Goal: Information Seeking & Learning: Learn about a topic

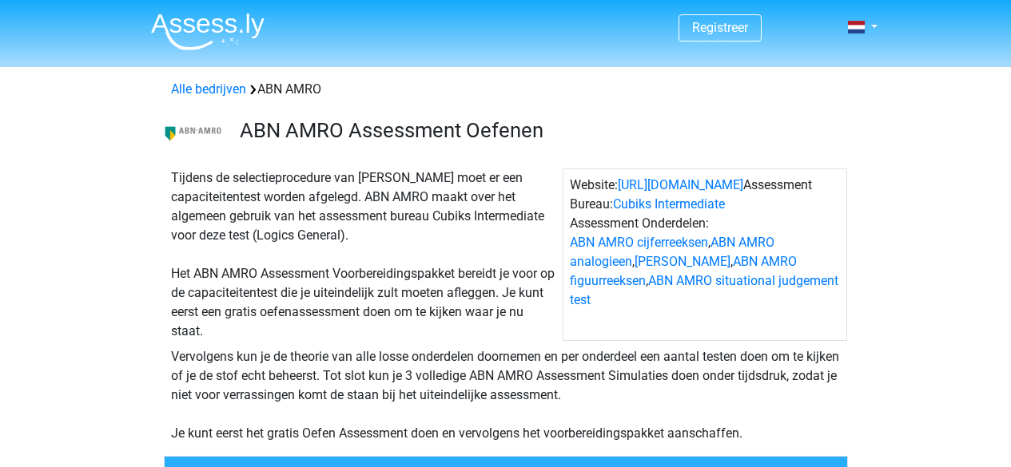
scroll to position [416, 0]
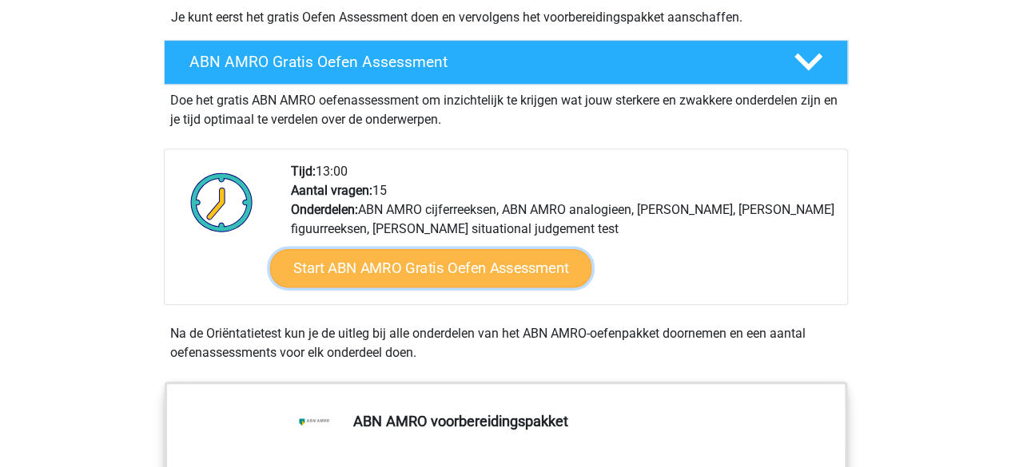
click at [413, 260] on link "Start ABN AMRO Gratis Oefen Assessment" at bounding box center [430, 268] width 322 height 38
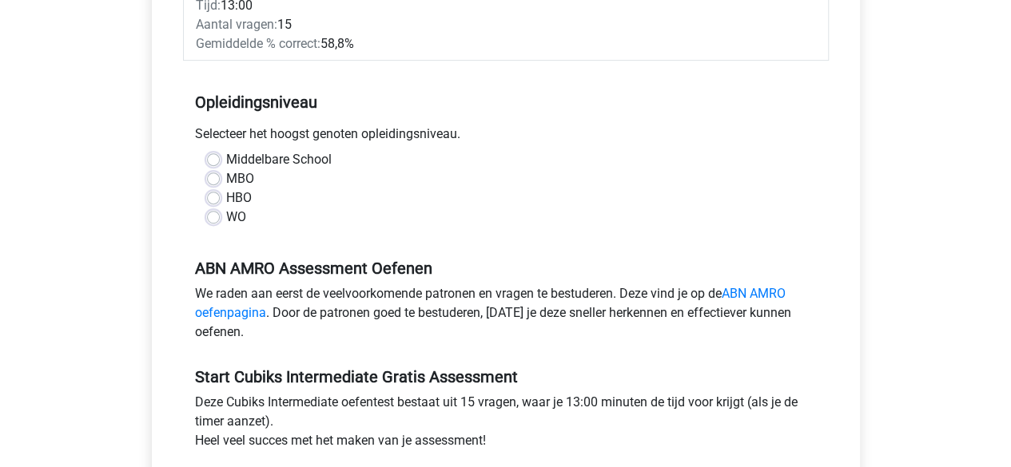
scroll to position [323, 0]
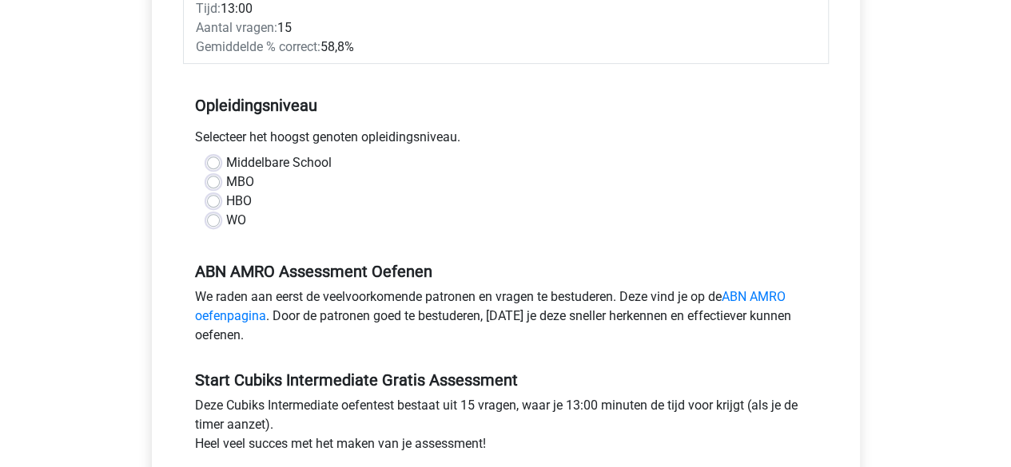
click at [226, 211] on label "WO" at bounding box center [236, 220] width 20 height 19
click at [209, 211] on input "WO" at bounding box center [213, 219] width 13 height 16
radio input "true"
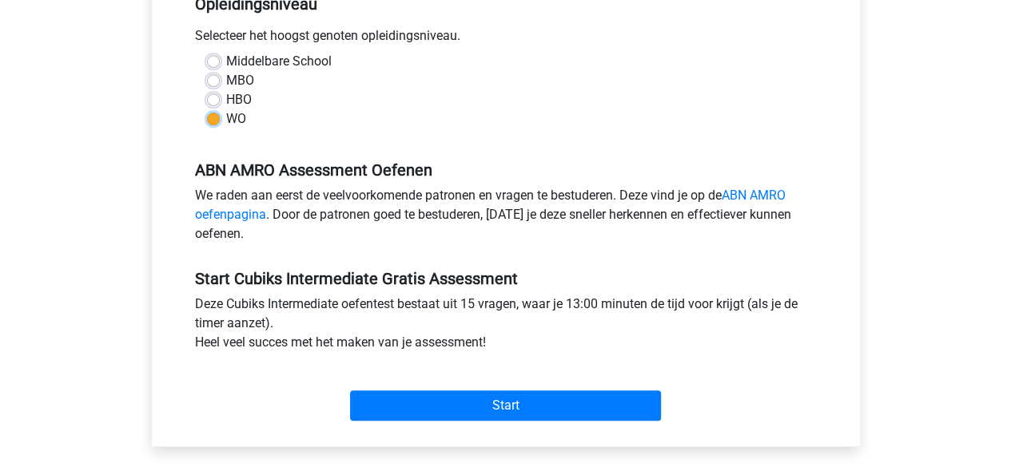
scroll to position [425, 0]
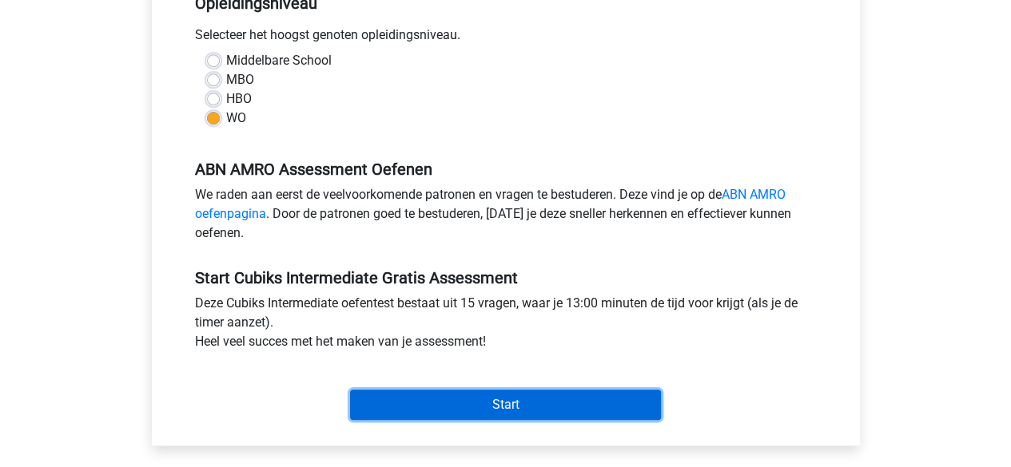
click at [518, 390] on input "Start" at bounding box center [505, 405] width 311 height 30
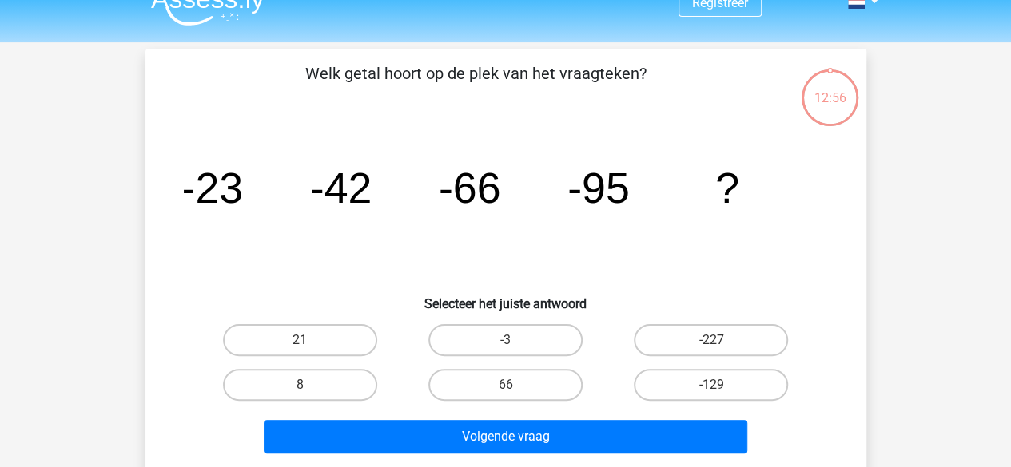
scroll to position [26, 0]
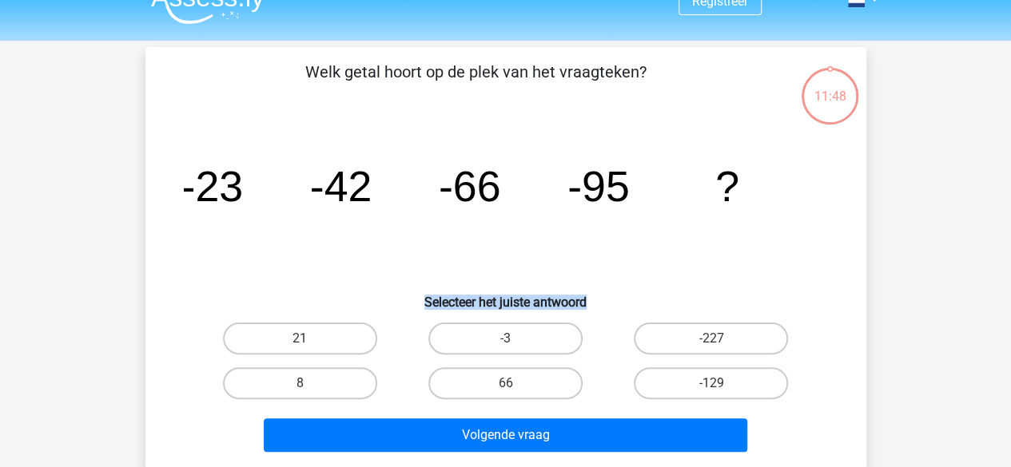
drag, startPoint x: 909, startPoint y: 296, endPoint x: 868, endPoint y: 257, distance: 56.5
click at [868, 257] on div "Registreer" at bounding box center [505, 453] width 1011 height 958
click at [755, 378] on label "-129" at bounding box center [711, 384] width 154 height 32
click at [722, 384] on input "-129" at bounding box center [716, 389] width 10 height 10
radio input "true"
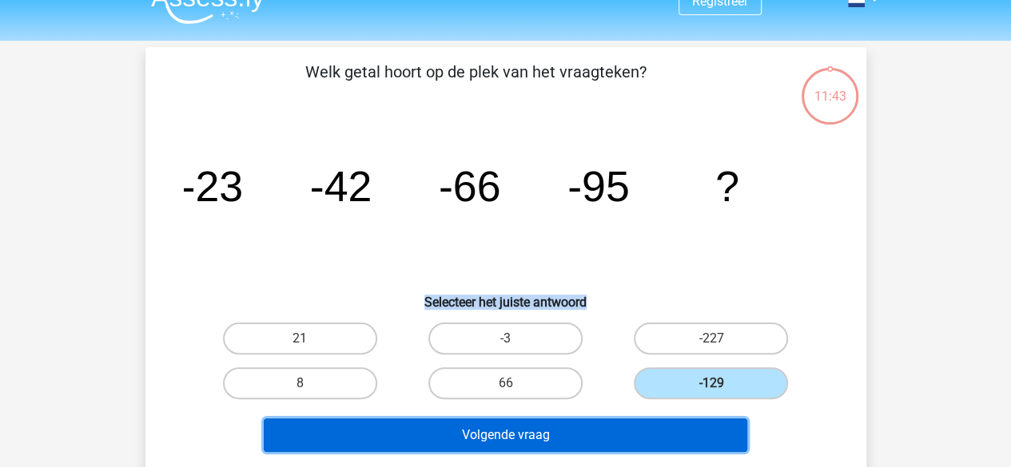
click at [622, 426] on button "Volgende vraag" at bounding box center [505, 436] width 483 height 34
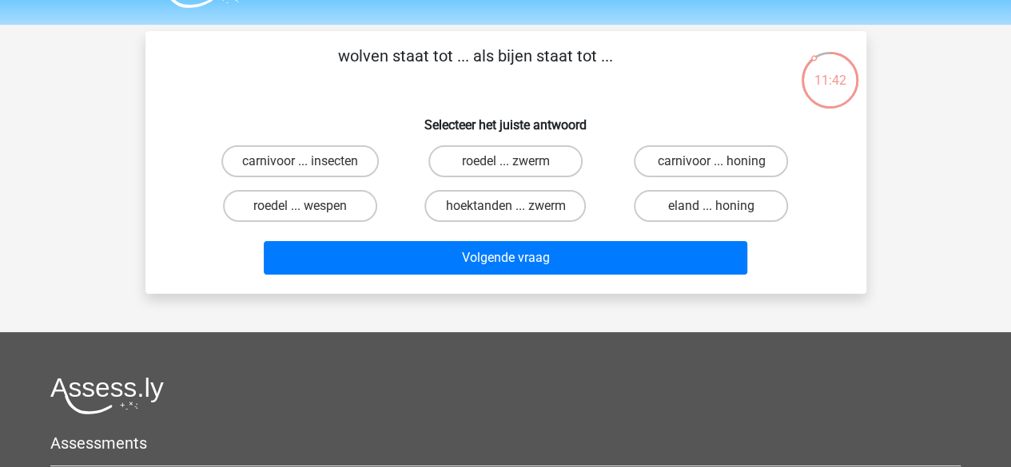
scroll to position [40, 0]
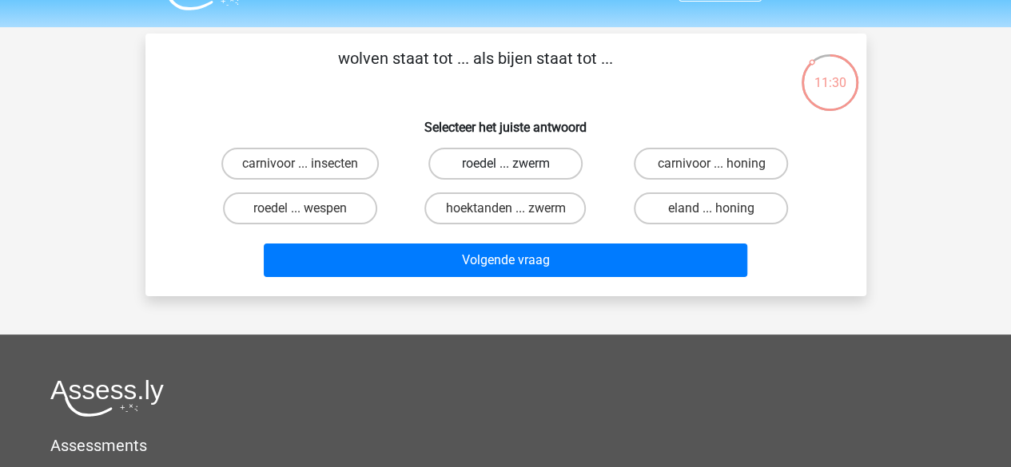
click at [486, 155] on label "roedel ... zwerm" at bounding box center [505, 164] width 154 height 32
click at [505, 164] on input "roedel ... zwerm" at bounding box center [510, 169] width 10 height 10
radio input "true"
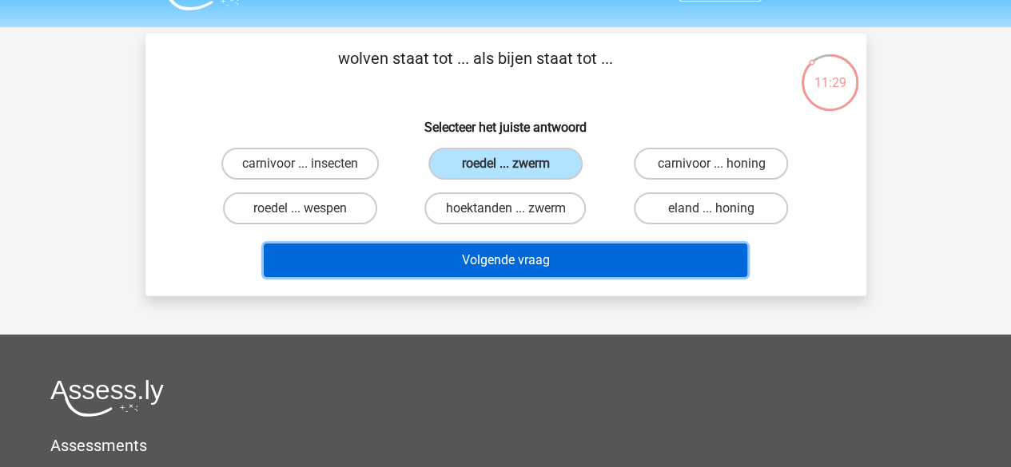
click at [552, 263] on button "Volgende vraag" at bounding box center [505, 261] width 483 height 34
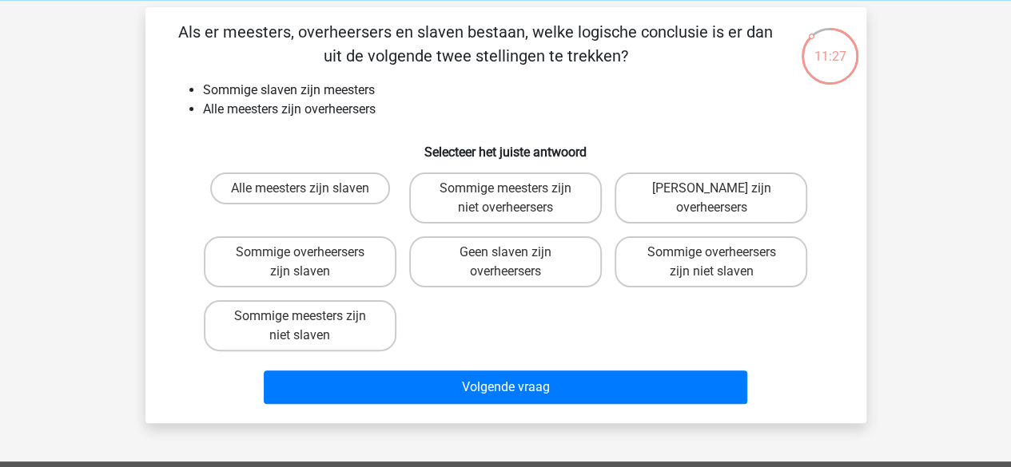
scroll to position [62, 0]
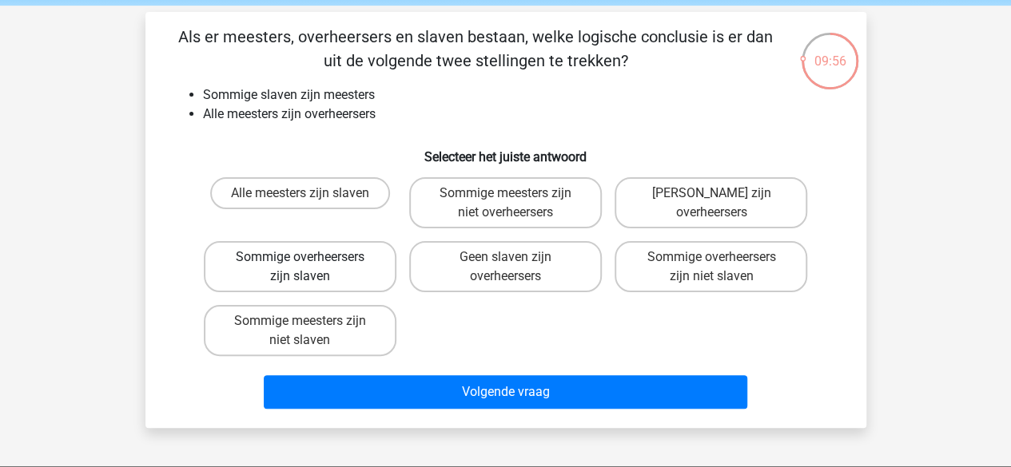
click at [308, 247] on label "Sommige overheersers zijn slaven" at bounding box center [300, 266] width 193 height 51
click at [308, 257] on input "Sommige overheersers zijn slaven" at bounding box center [305, 262] width 10 height 10
radio input "true"
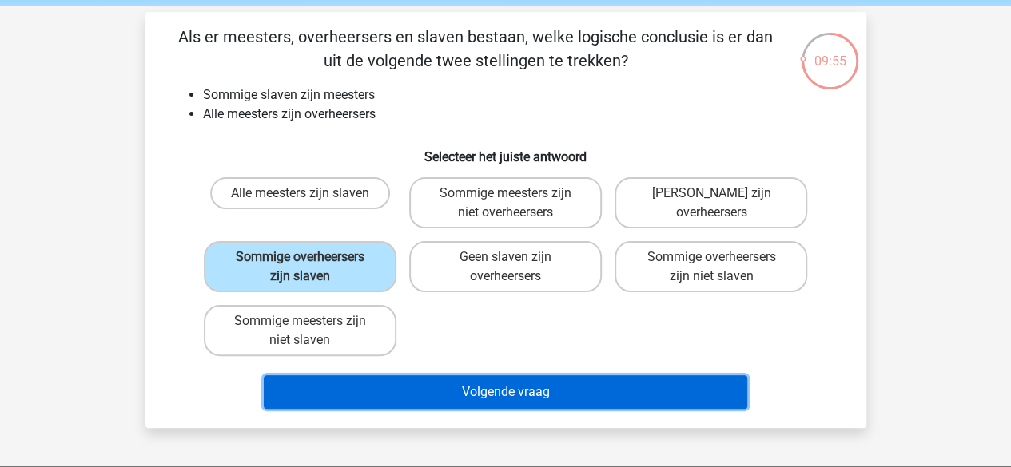
click at [495, 383] on button "Volgende vraag" at bounding box center [505, 393] width 483 height 34
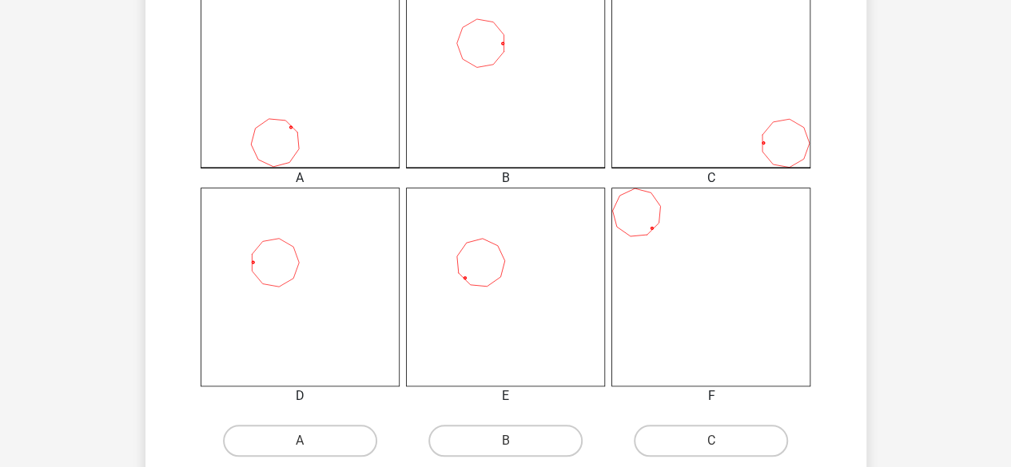
scroll to position [484, 0]
click at [318, 278] on icon at bounding box center [300, 285] width 199 height 199
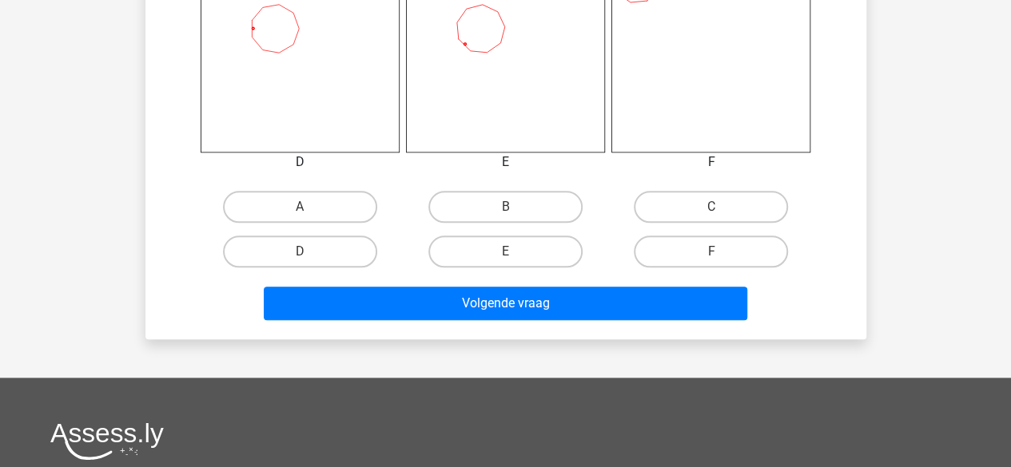
scroll to position [725, 0]
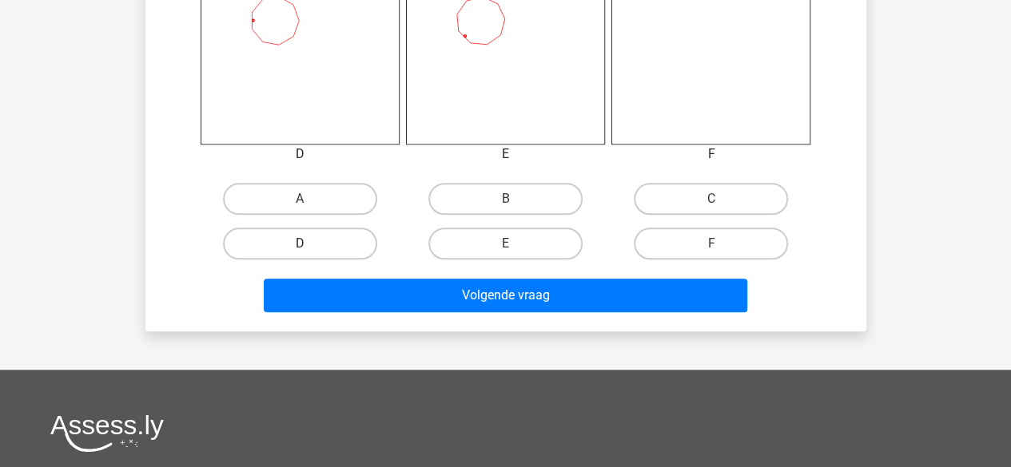
click at [353, 245] on label "D" at bounding box center [300, 244] width 154 height 32
click at [310, 245] on input "D" at bounding box center [305, 249] width 10 height 10
radio input "true"
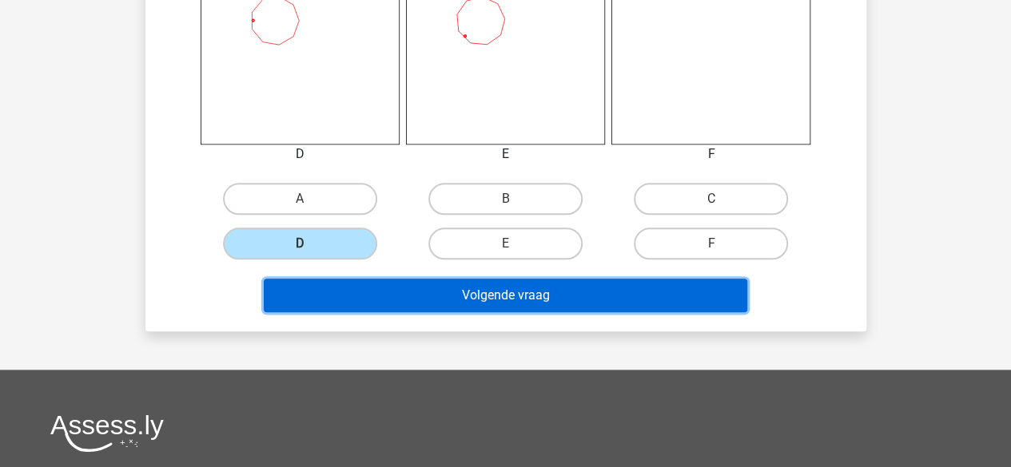
click at [499, 298] on button "Volgende vraag" at bounding box center [505, 296] width 483 height 34
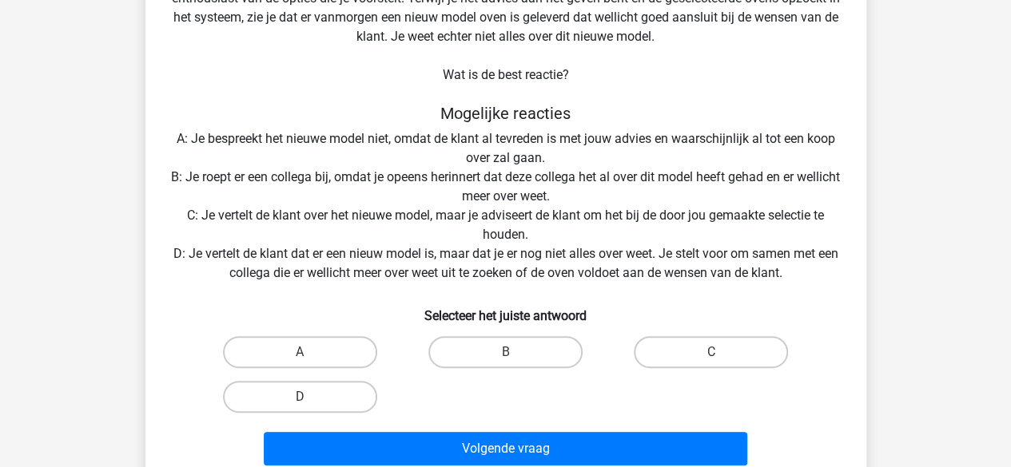
scroll to position [174, 0]
click at [344, 395] on label "D" at bounding box center [300, 397] width 154 height 32
click at [310, 397] on input "D" at bounding box center [305, 402] width 10 height 10
radio input "true"
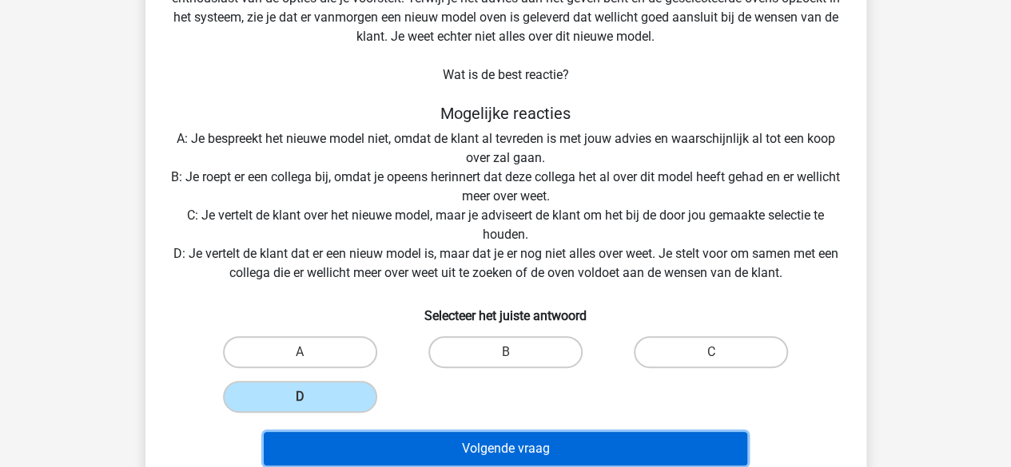
click at [451, 441] on button "Volgende vraag" at bounding box center [505, 449] width 483 height 34
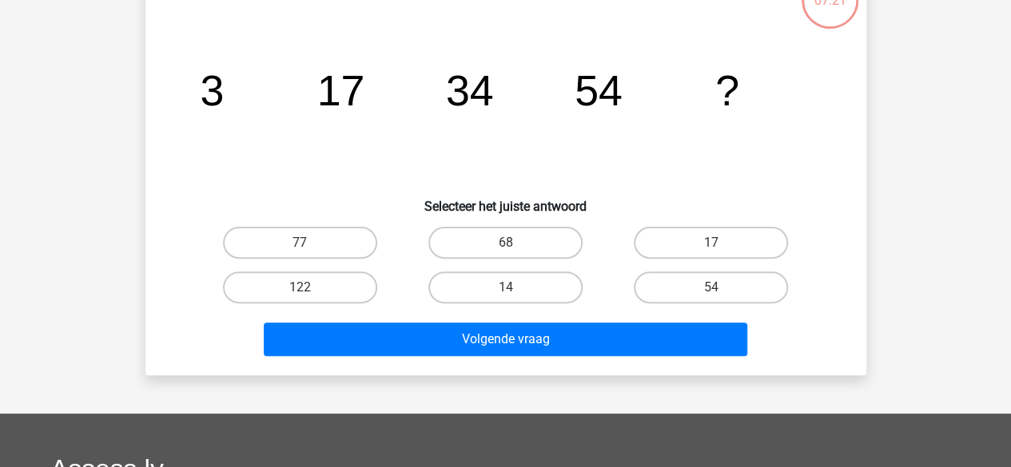
scroll to position [74, 0]
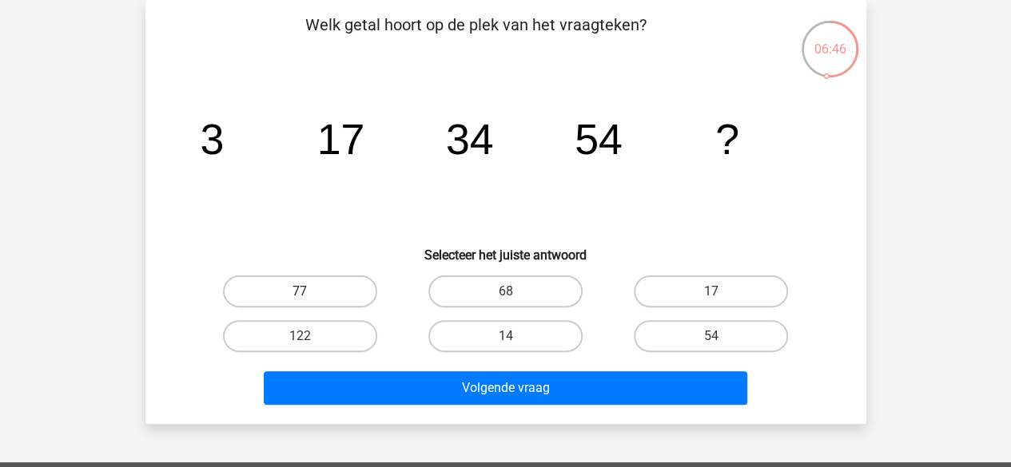
click at [351, 287] on label "77" at bounding box center [300, 292] width 154 height 32
click at [310, 292] on input "77" at bounding box center [305, 297] width 10 height 10
radio input "true"
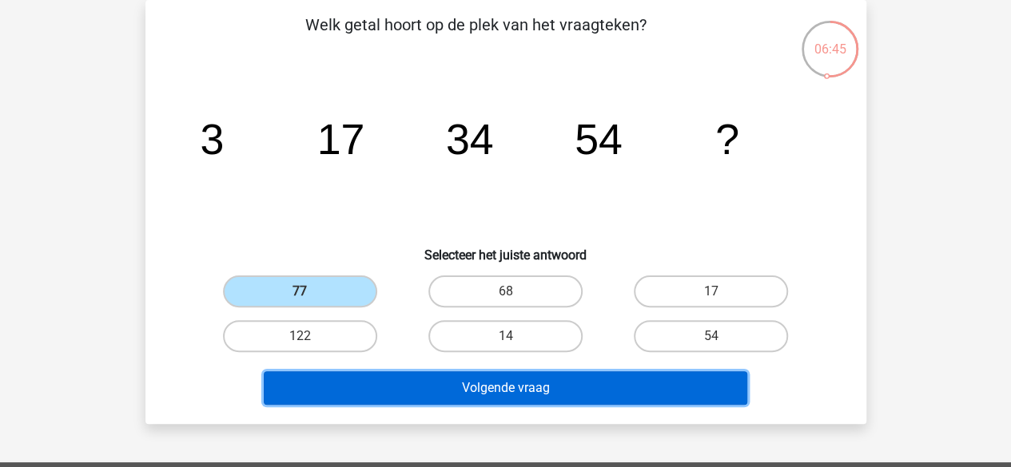
click at [429, 380] on button "Volgende vraag" at bounding box center [505, 389] width 483 height 34
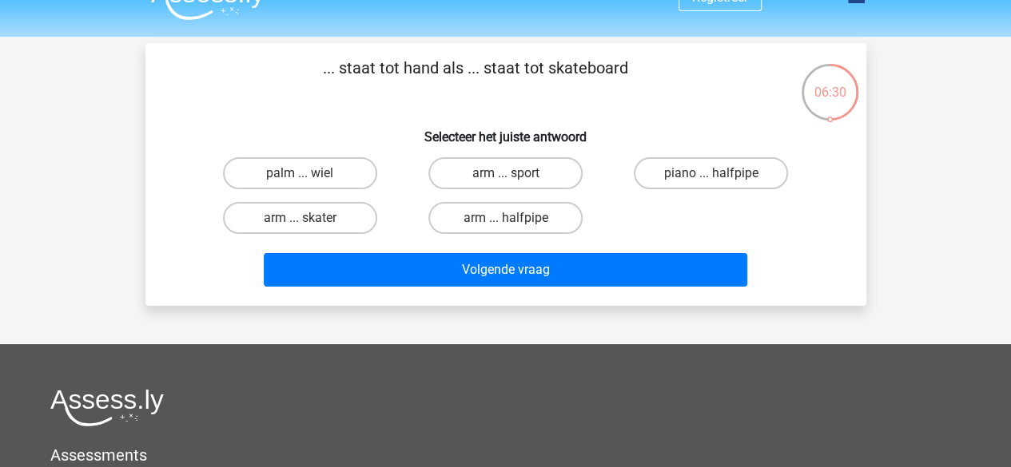
scroll to position [31, 0]
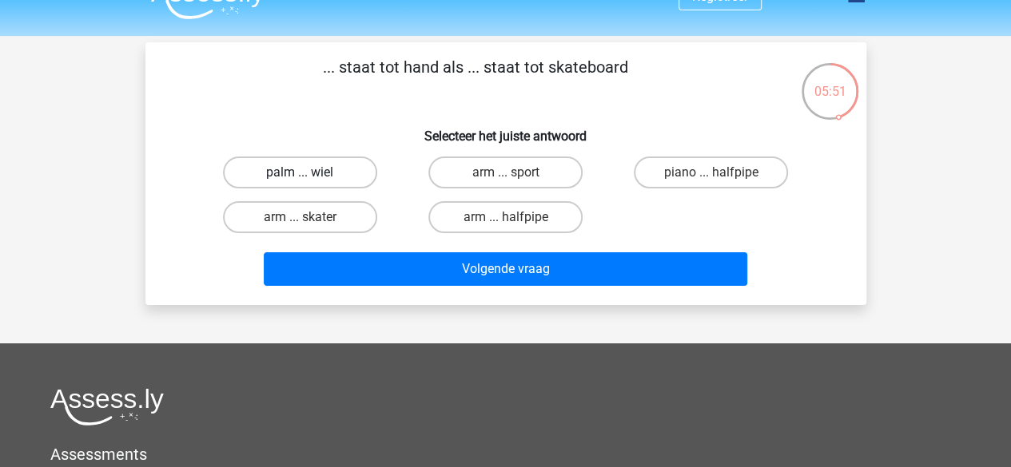
click at [320, 181] on label "palm ... wiel" at bounding box center [300, 173] width 154 height 32
click at [310, 181] on input "palm ... wiel" at bounding box center [305, 178] width 10 height 10
radio input "true"
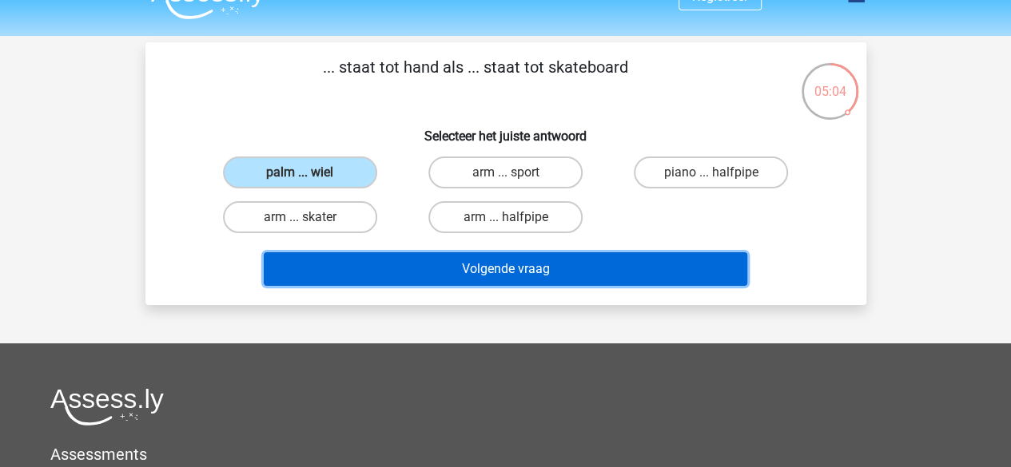
click at [459, 271] on button "Volgende vraag" at bounding box center [505, 270] width 483 height 34
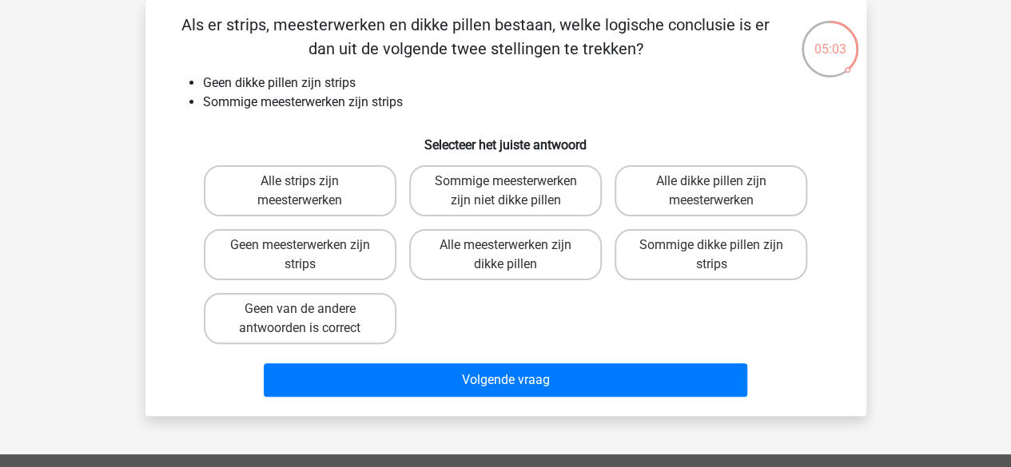
scroll to position [50, 0]
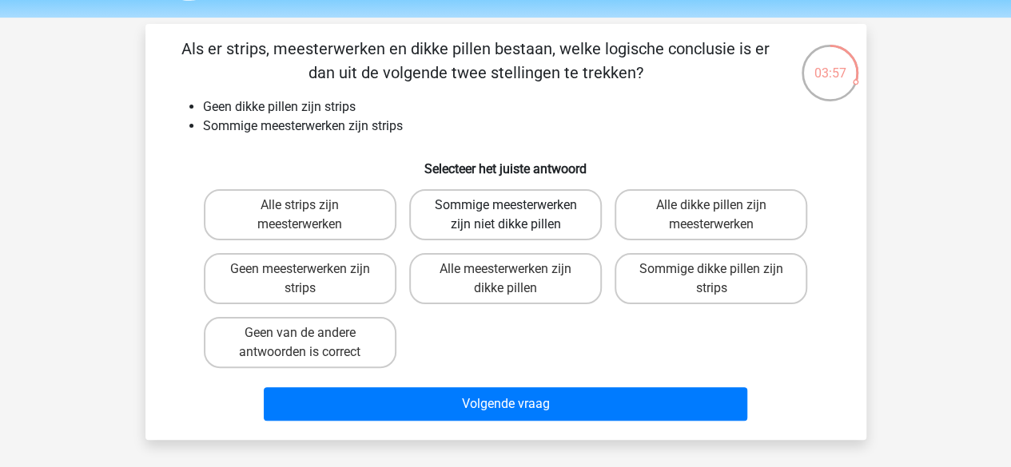
click at [551, 211] on label "Sommige meesterwerken zijn niet dikke pillen" at bounding box center [505, 214] width 193 height 51
click at [515, 211] on input "Sommige meesterwerken zijn niet dikke pillen" at bounding box center [510, 210] width 10 height 10
radio input "true"
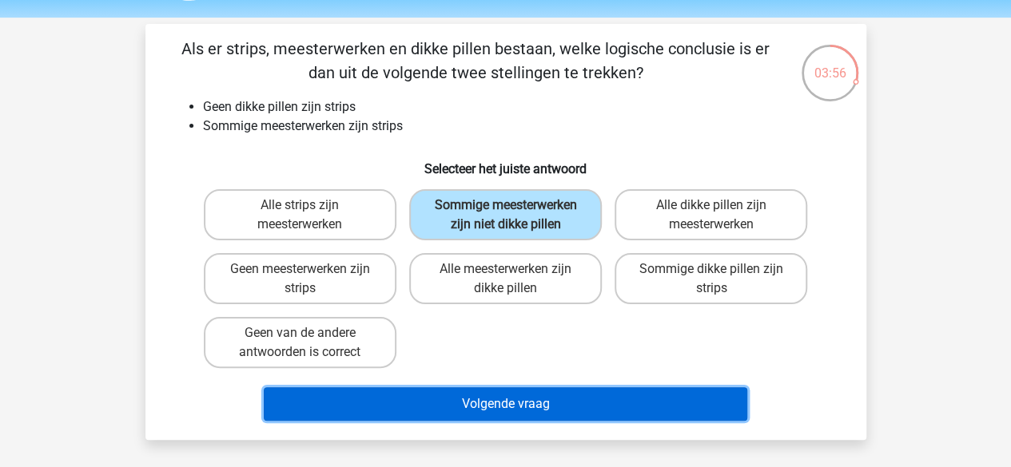
click at [549, 392] on button "Volgende vraag" at bounding box center [505, 405] width 483 height 34
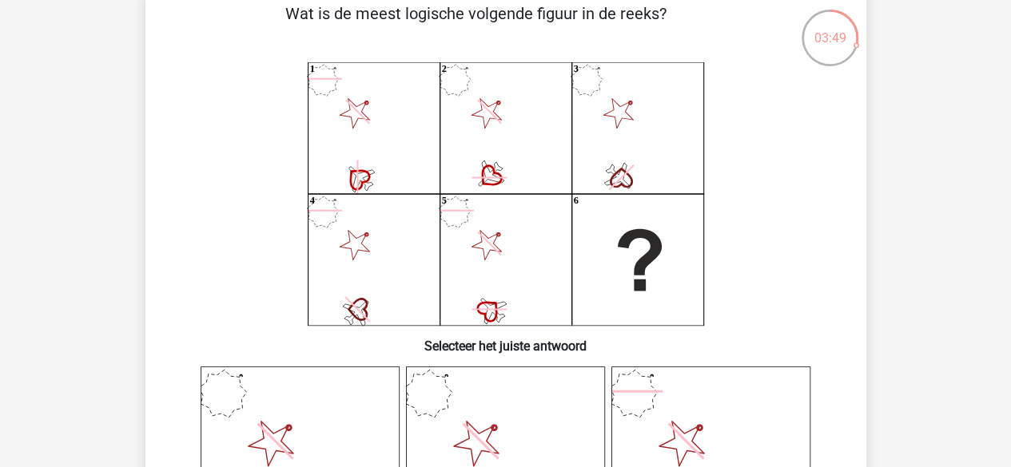
scroll to position [84, 0]
click at [829, 322] on div "1 2 3 4 5 6" at bounding box center [506, 195] width 670 height 264
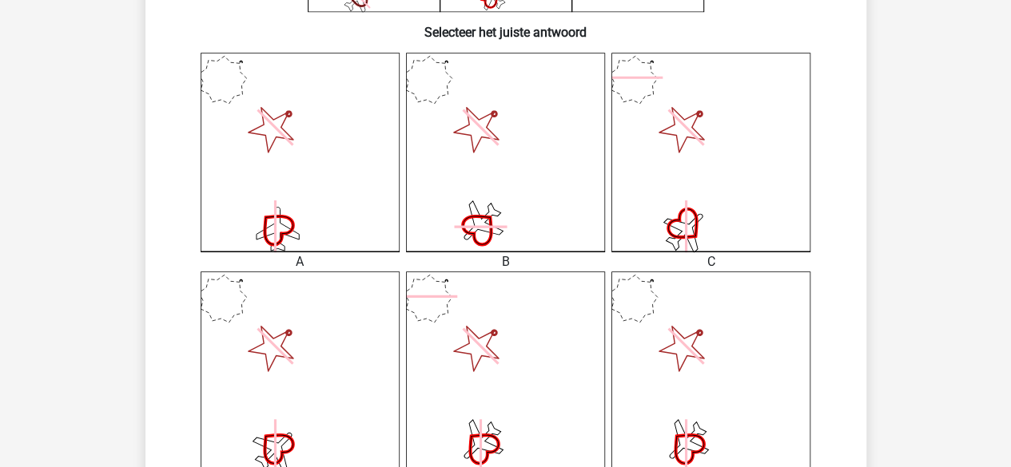
scroll to position [718, 0]
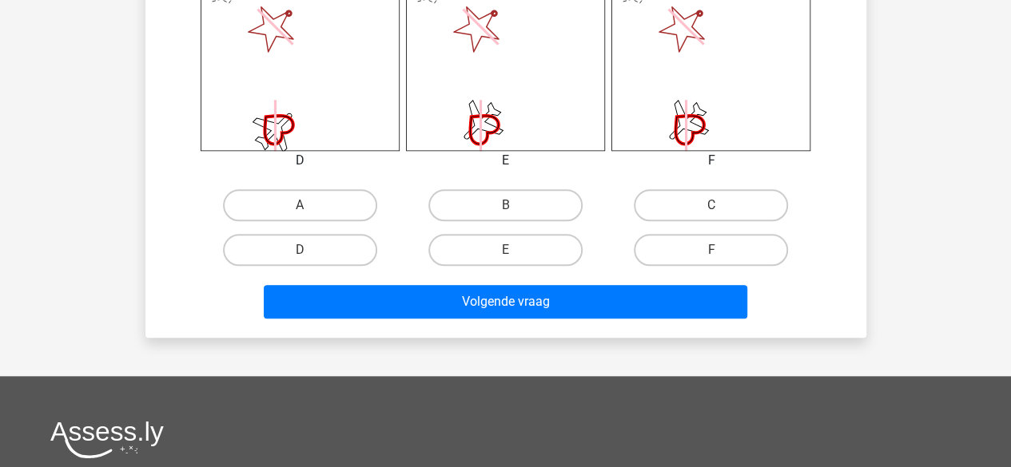
click at [511, 185] on div "B" at bounding box center [505, 205] width 205 height 45
click at [513, 192] on label "B" at bounding box center [505, 205] width 154 height 32
click at [513, 205] on input "B" at bounding box center [510, 210] width 10 height 10
radio input "true"
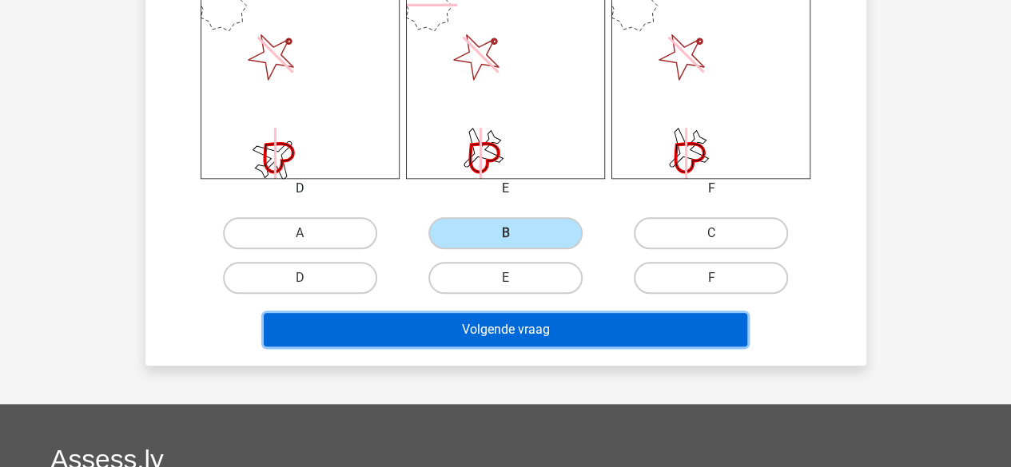
click at [549, 320] on button "Volgende vraag" at bounding box center [505, 330] width 483 height 34
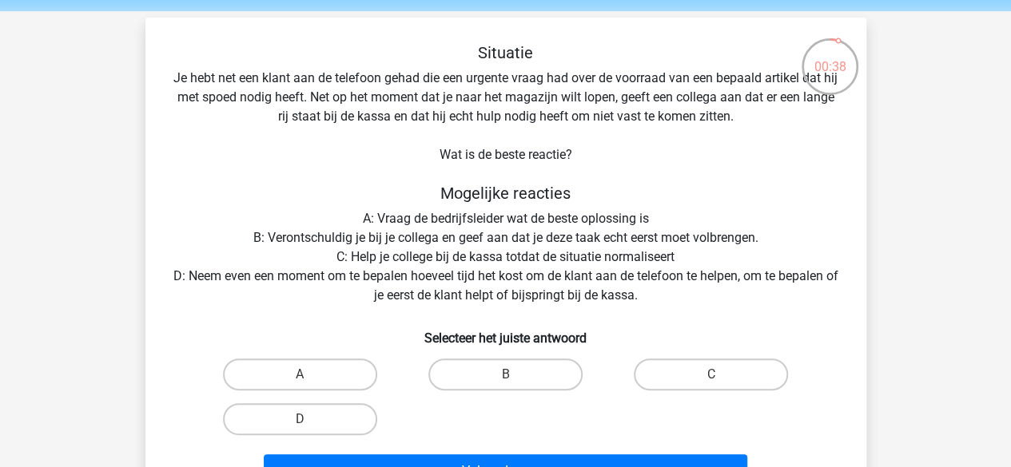
scroll to position [54, 0]
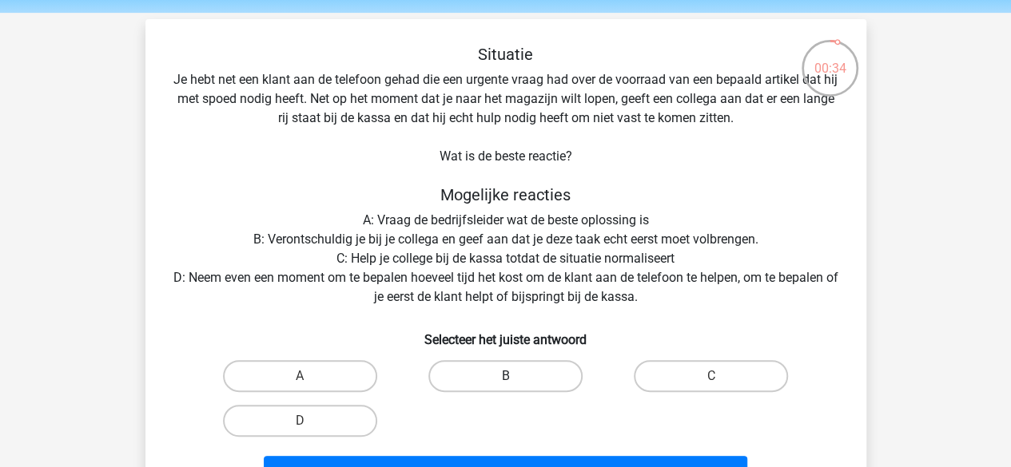
click at [483, 372] on label "B" at bounding box center [505, 376] width 154 height 32
click at [505, 376] on input "B" at bounding box center [510, 381] width 10 height 10
radio input "true"
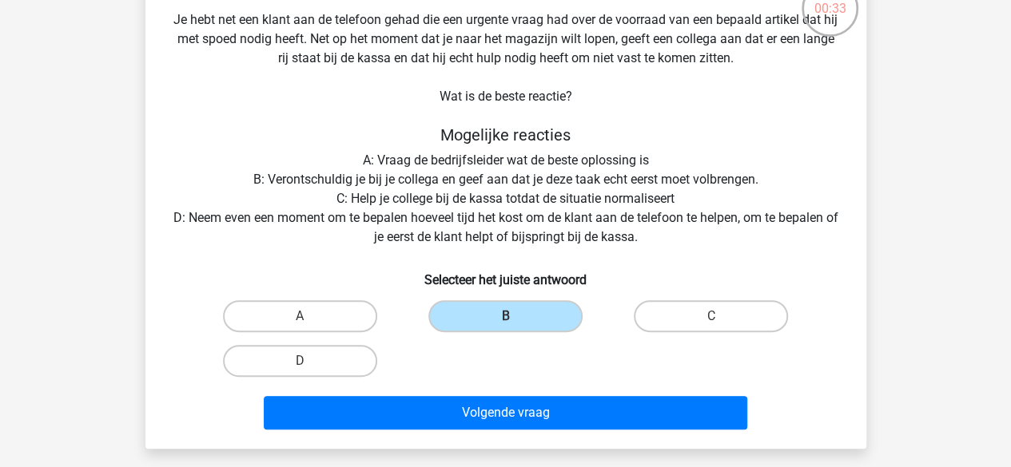
scroll to position [125, 0]
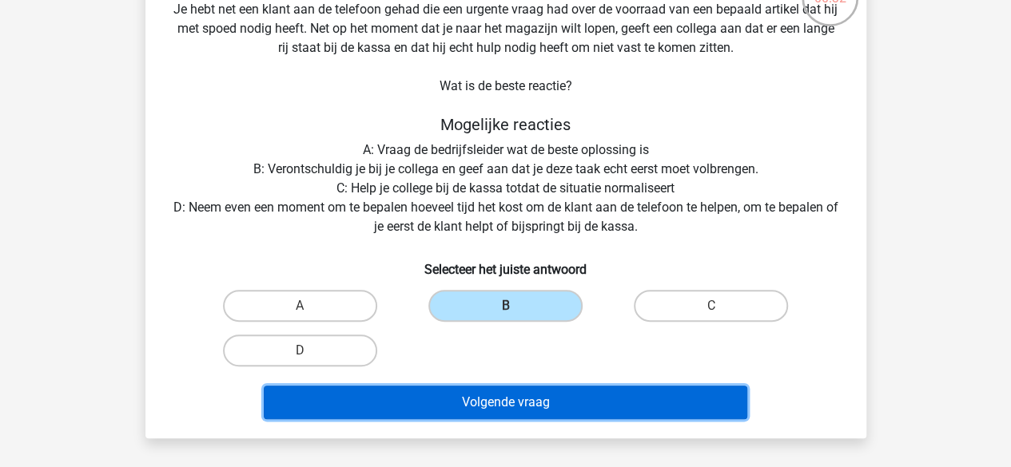
click at [545, 403] on button "Volgende vraag" at bounding box center [505, 403] width 483 height 34
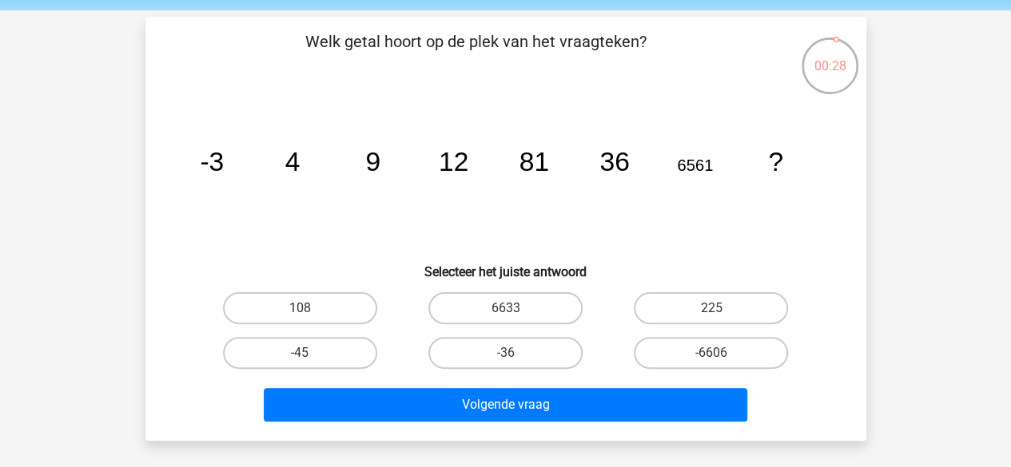
scroll to position [56, 0]
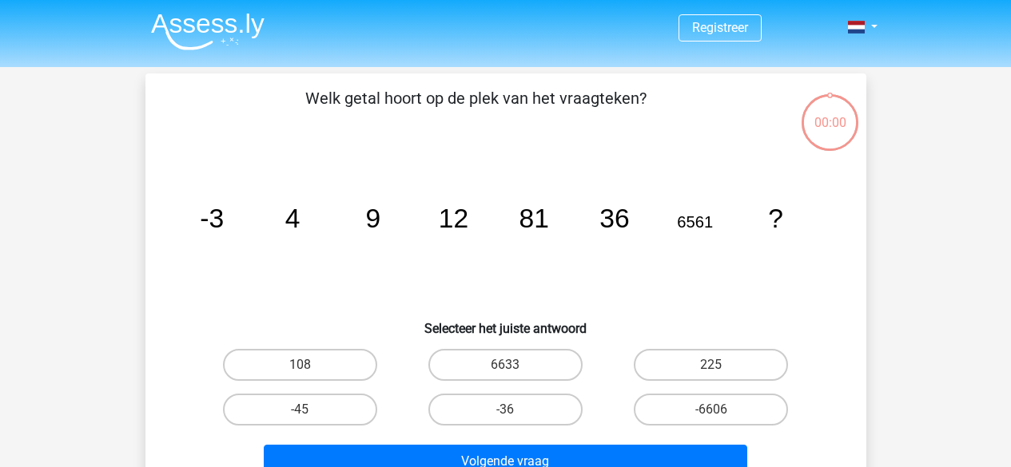
scroll to position [56, 0]
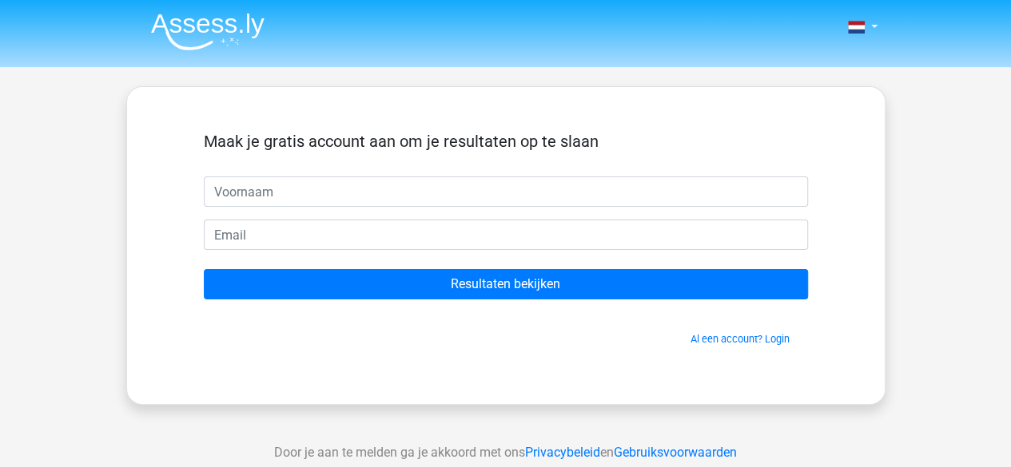
type input "a"
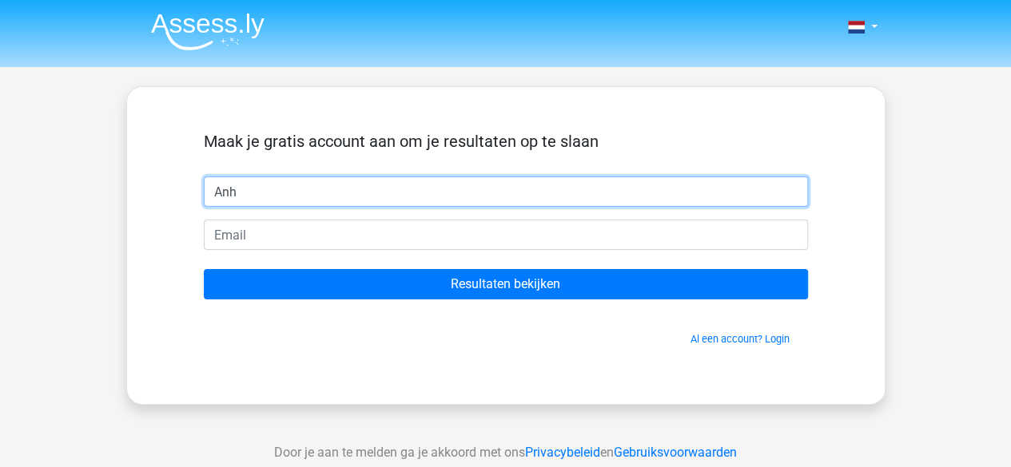
drag, startPoint x: 433, startPoint y: 197, endPoint x: 283, endPoint y: 190, distance: 150.4
click at [283, 190] on input "Anh" at bounding box center [506, 192] width 604 height 30
drag, startPoint x: 283, startPoint y: 190, endPoint x: 218, endPoint y: 189, distance: 64.7
click at [218, 189] on input "Anh" at bounding box center [506, 192] width 604 height 30
type input "A"
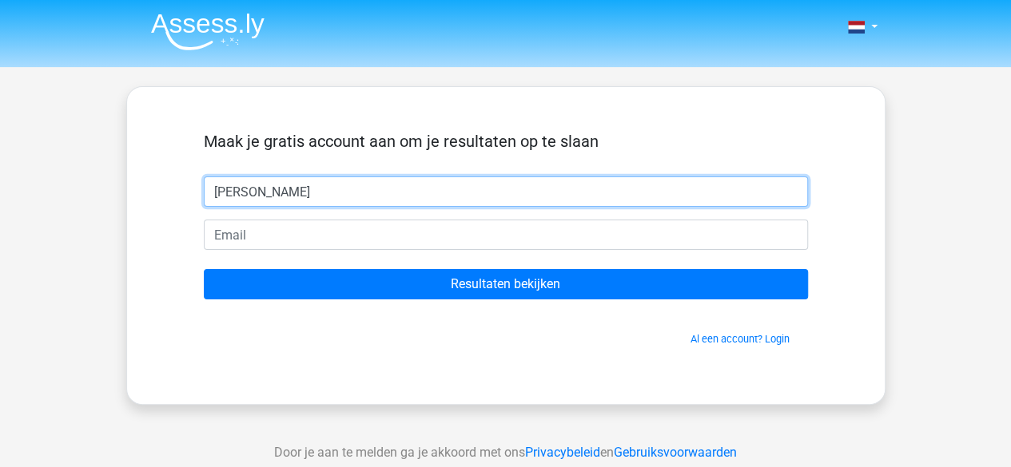
type input "[PERSON_NAME]"
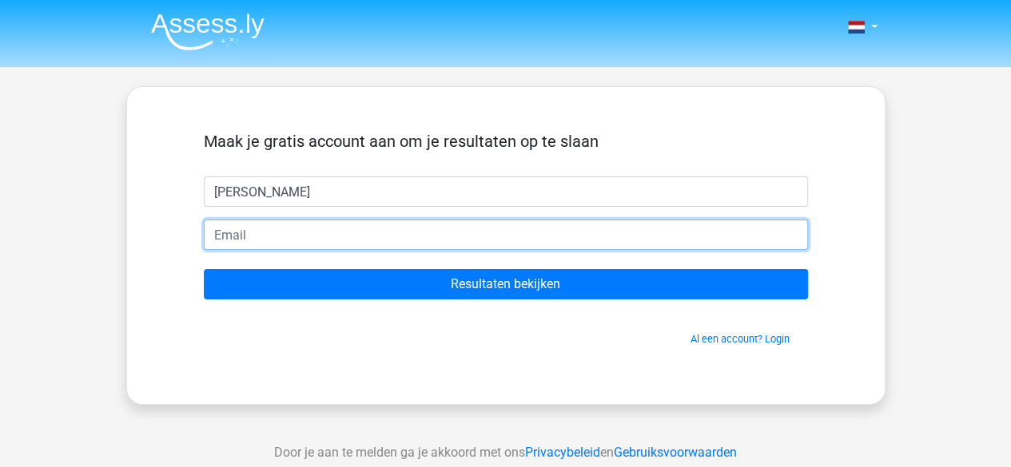
click at [267, 241] on input "email" at bounding box center [506, 235] width 604 height 30
type input "[EMAIL_ADDRESS][DOMAIN_NAME]"
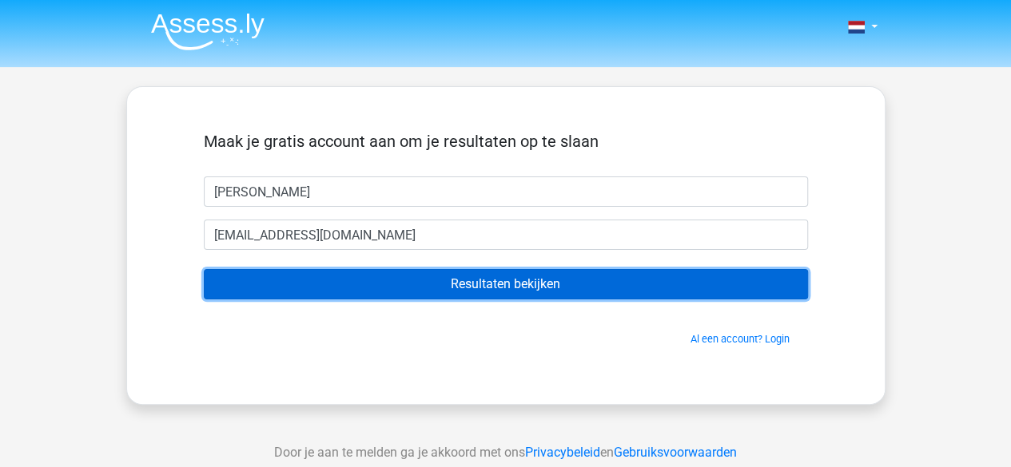
click at [382, 282] on input "Resultaten bekijken" at bounding box center [506, 284] width 604 height 30
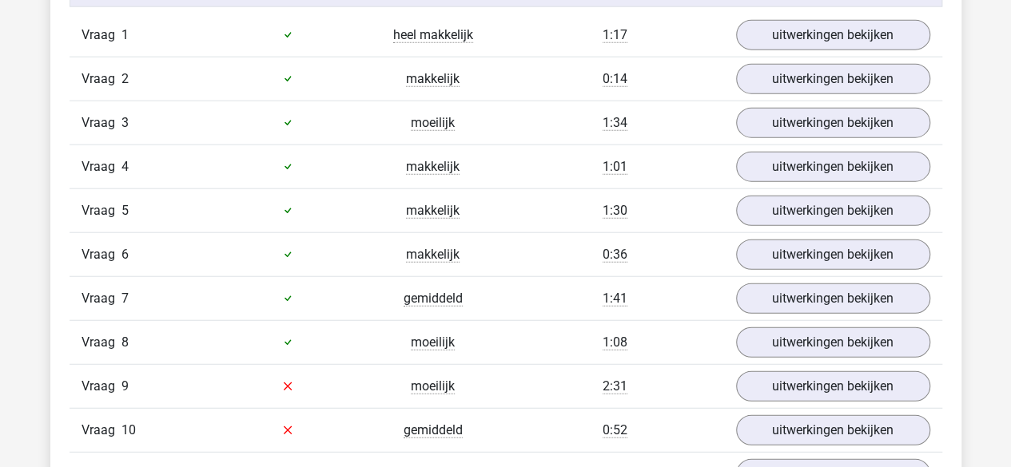
scroll to position [1960, 0]
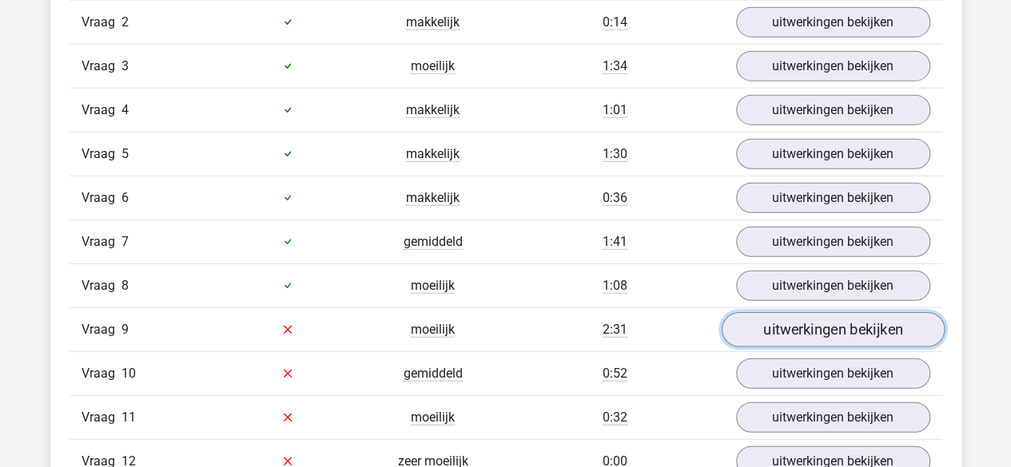
click at [773, 323] on link "uitwerkingen bekijken" at bounding box center [832, 329] width 223 height 35
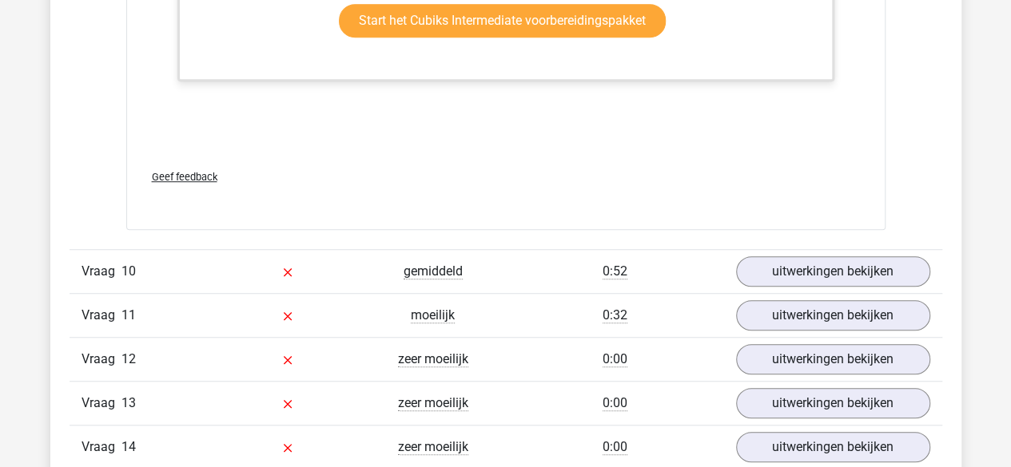
scroll to position [3519, 0]
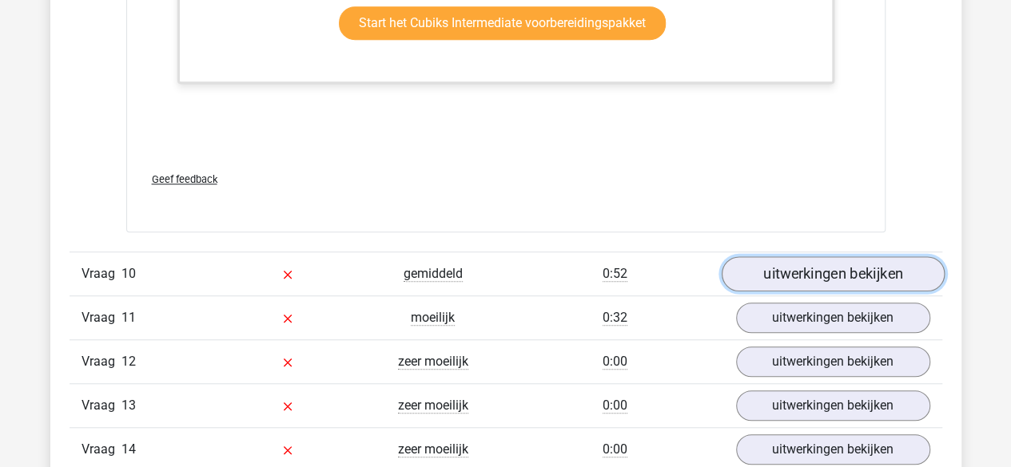
click at [785, 269] on link "uitwerkingen bekijken" at bounding box center [832, 273] width 223 height 35
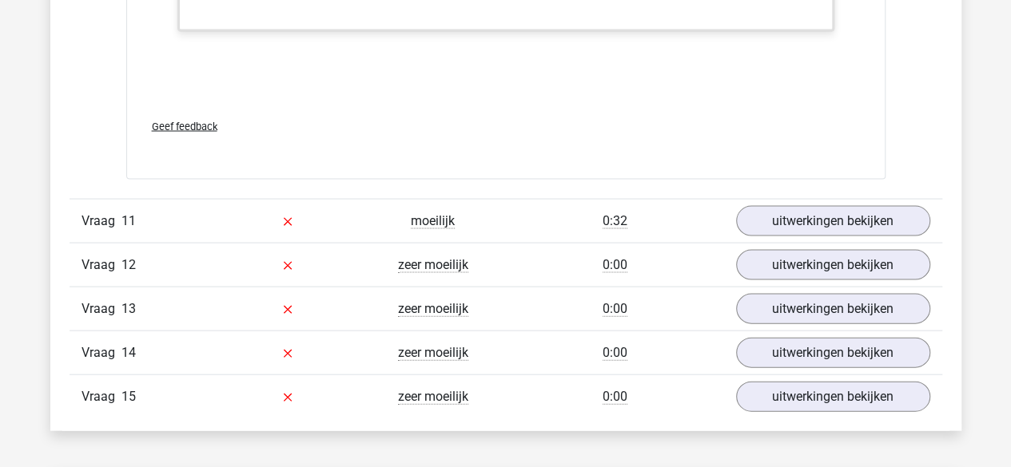
scroll to position [4675, 0]
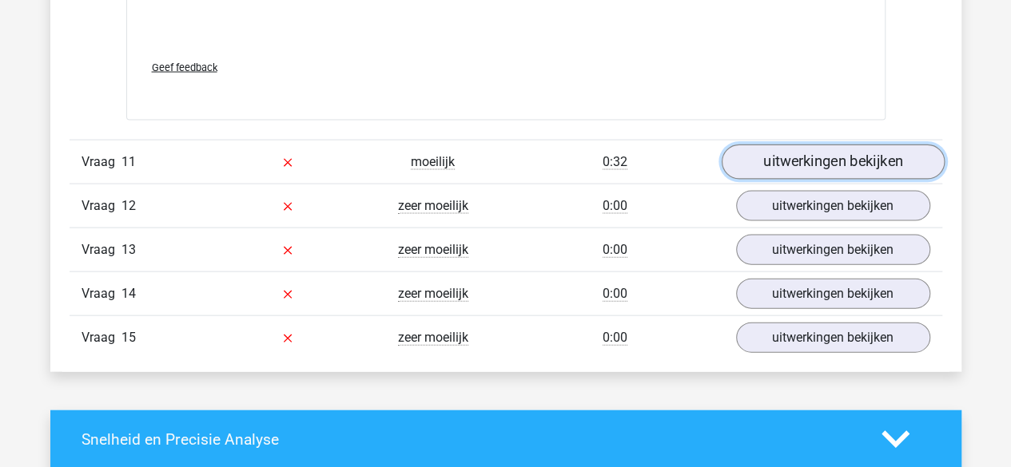
click at [786, 157] on link "uitwerkingen bekijken" at bounding box center [832, 162] width 223 height 35
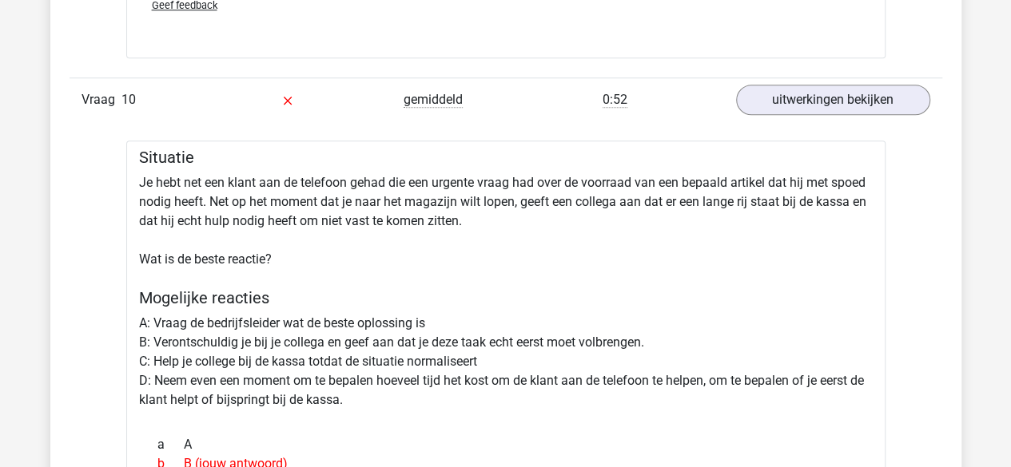
scroll to position [3695, 0]
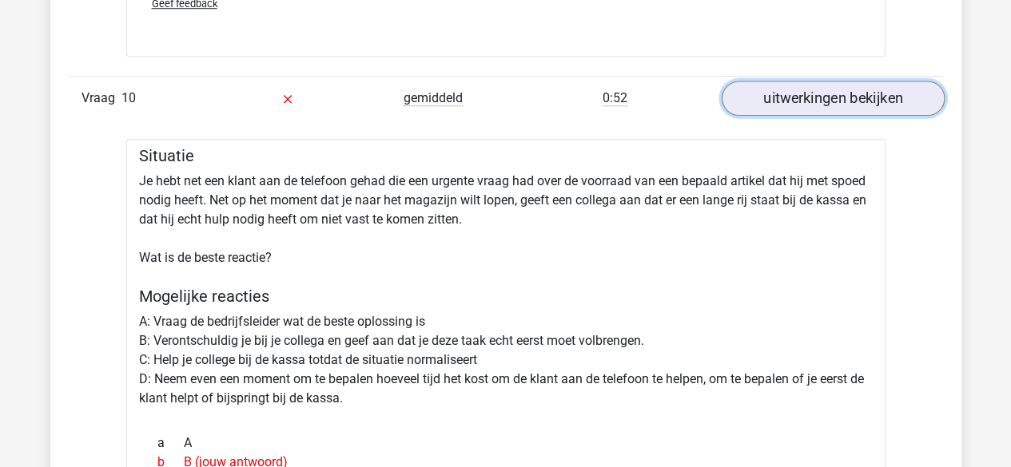
click at [809, 82] on link "uitwerkingen bekijken" at bounding box center [832, 98] width 223 height 35
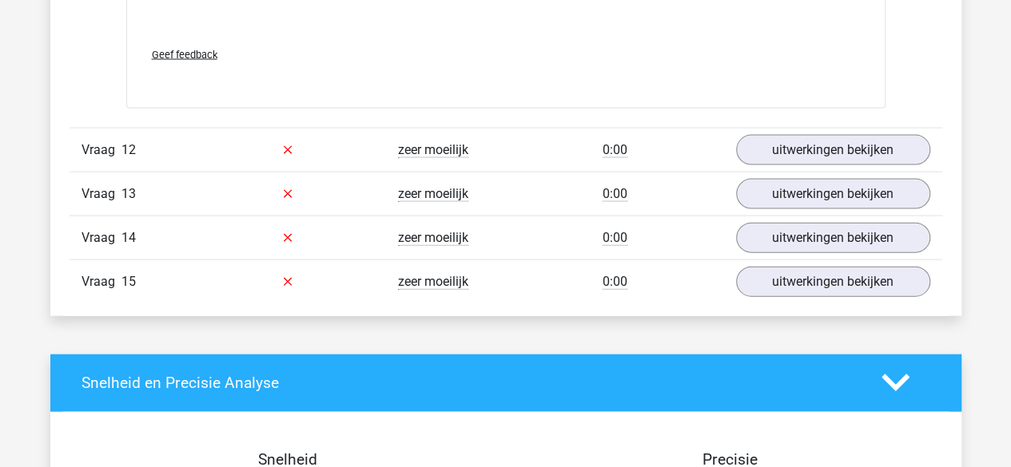
scroll to position [4759, 0]
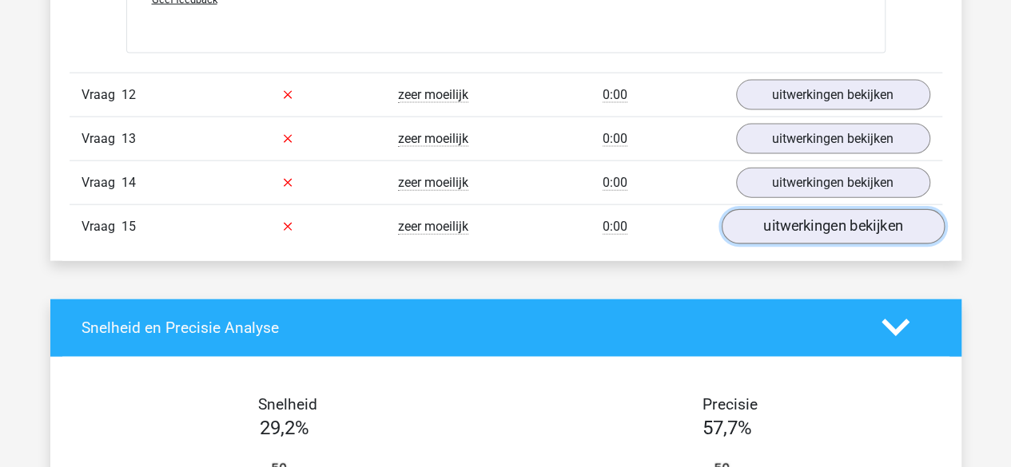
click at [754, 210] on link "uitwerkingen bekijken" at bounding box center [832, 226] width 223 height 35
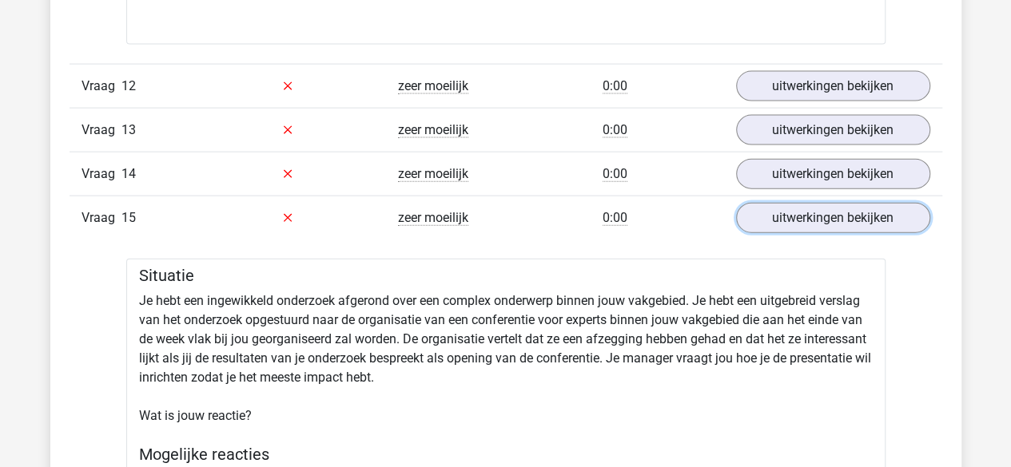
scroll to position [4691, 0]
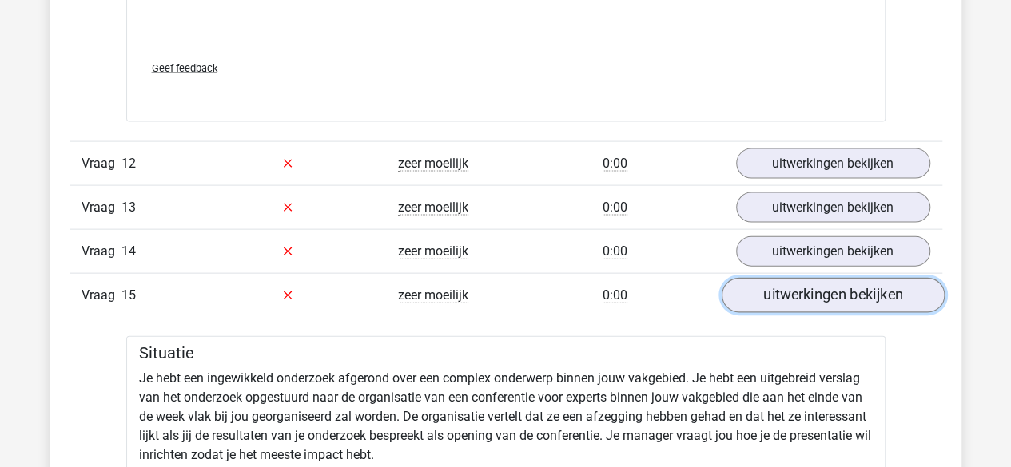
click at [774, 288] on link "uitwerkingen bekijken" at bounding box center [832, 295] width 223 height 35
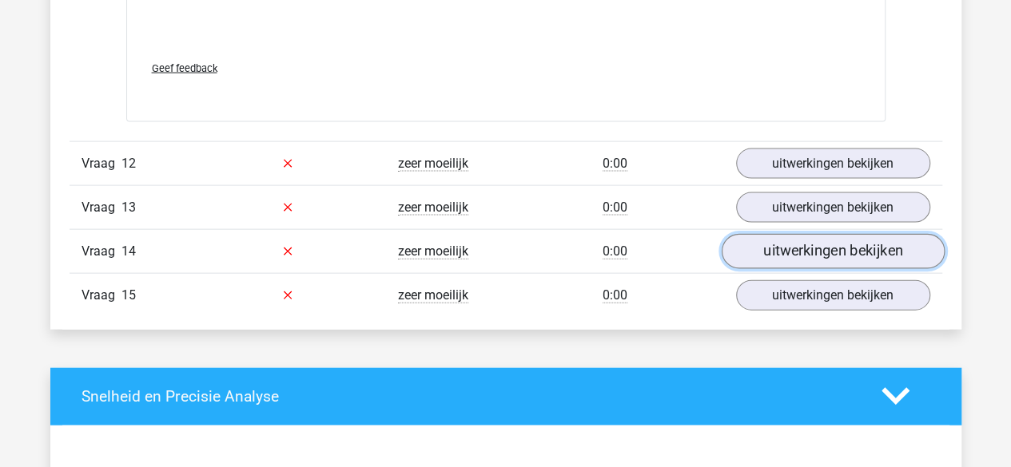
click at [805, 234] on link "uitwerkingen bekijken" at bounding box center [832, 251] width 223 height 35
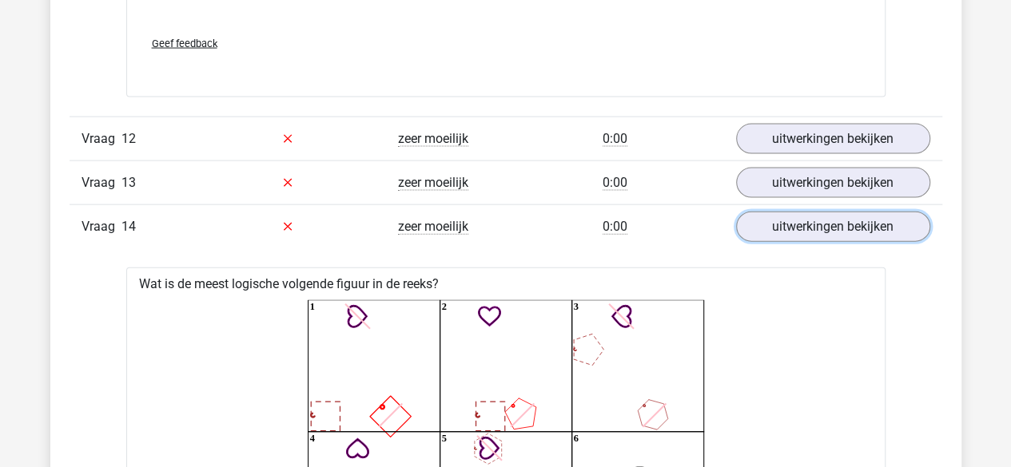
scroll to position [4712, 0]
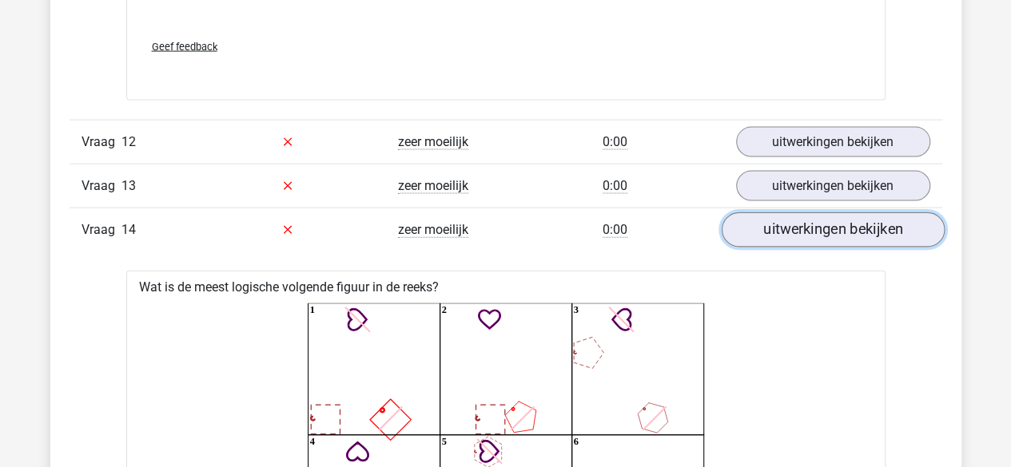
click at [826, 221] on link "uitwerkingen bekijken" at bounding box center [832, 230] width 223 height 35
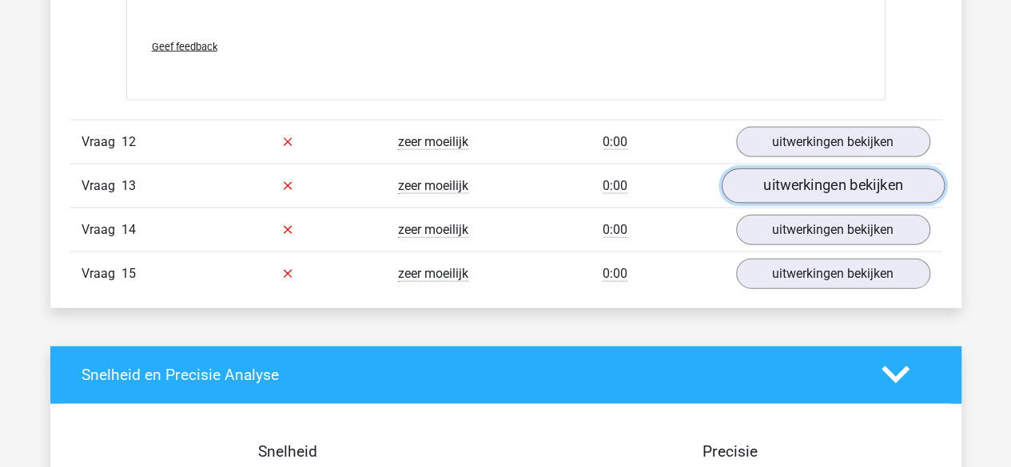
click at [825, 174] on link "uitwerkingen bekijken" at bounding box center [832, 186] width 223 height 35
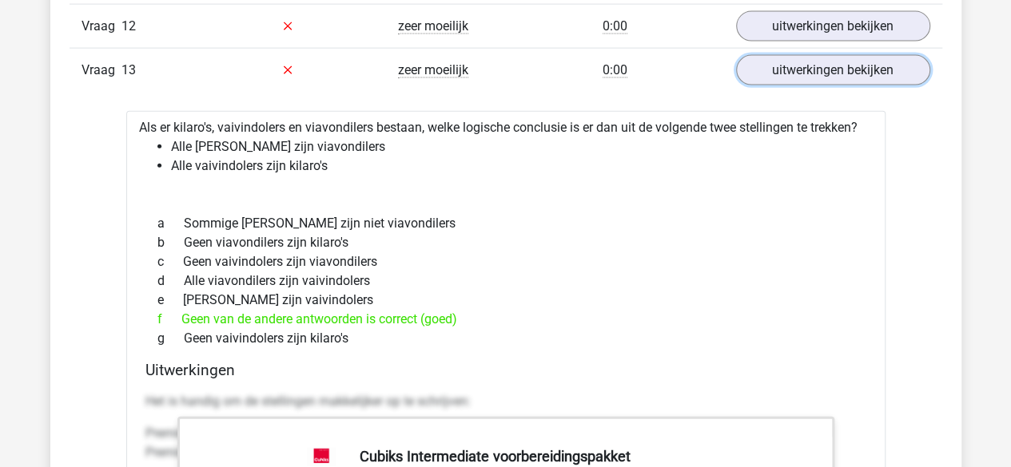
scroll to position [4822, 0]
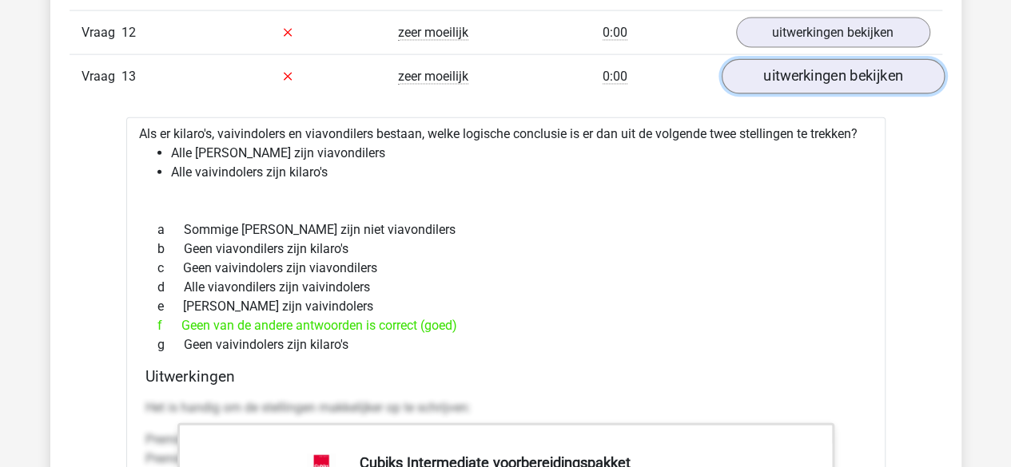
click at [816, 71] on link "uitwerkingen bekijken" at bounding box center [832, 76] width 223 height 35
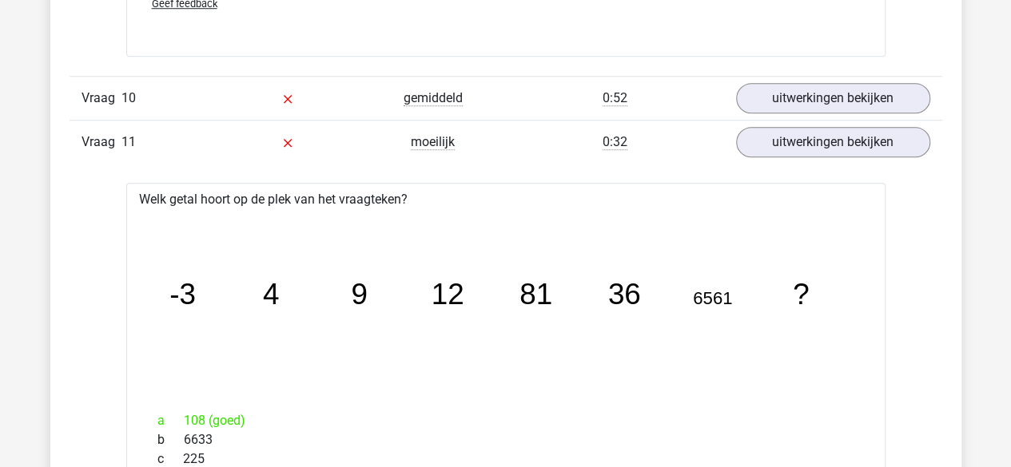
scroll to position [3689, 0]
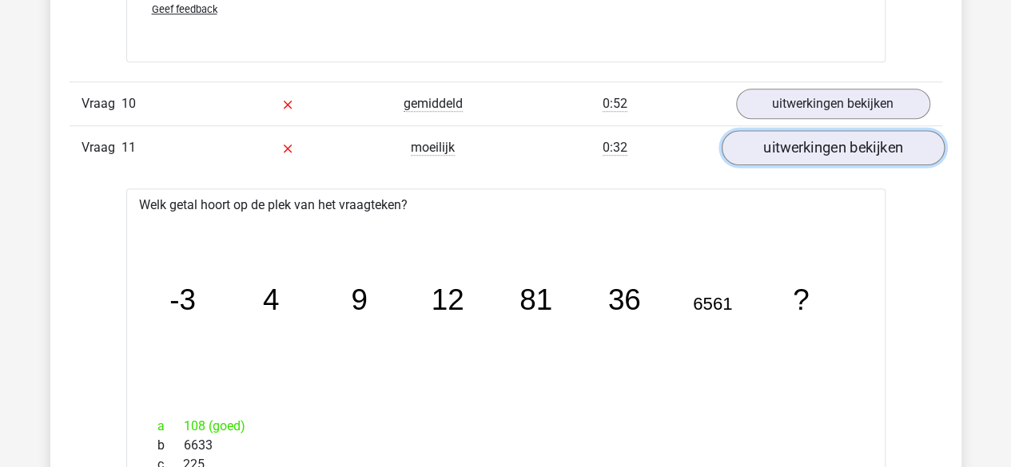
click at [741, 133] on link "uitwerkingen bekijken" at bounding box center [832, 147] width 223 height 35
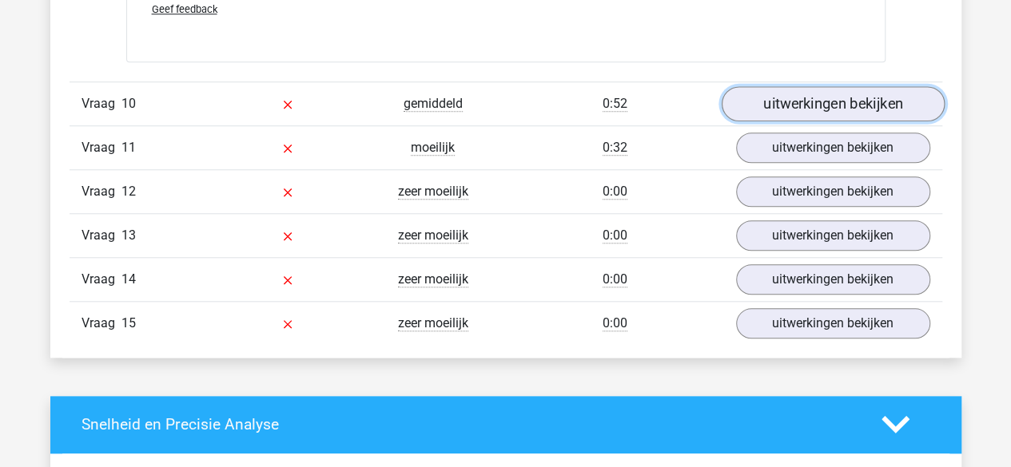
click at [788, 92] on link "uitwerkingen bekijken" at bounding box center [832, 103] width 223 height 35
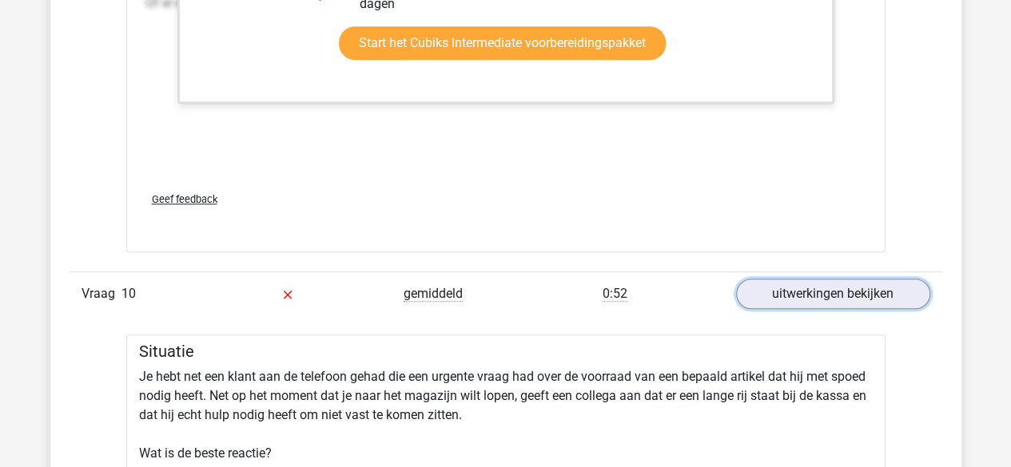
scroll to position [3498, 0]
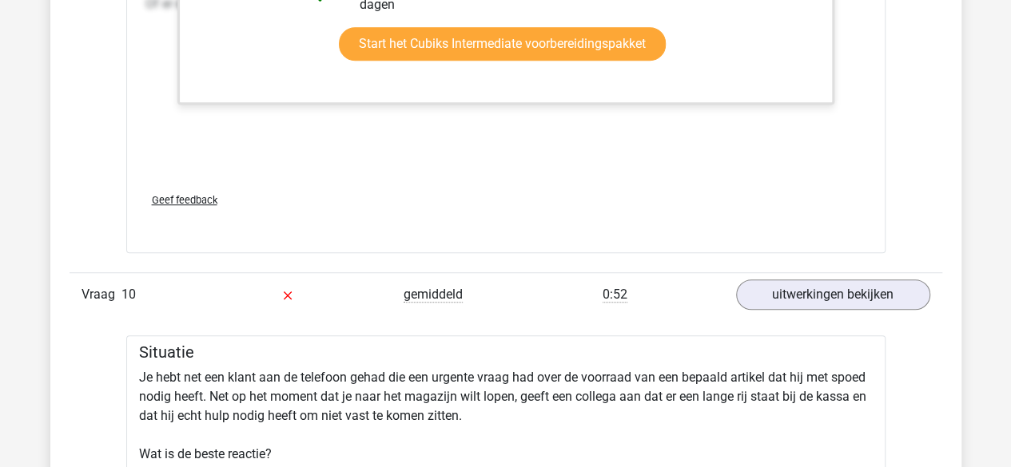
click at [736, 280] on div "uitwerkingen bekijken" at bounding box center [833, 295] width 218 height 30
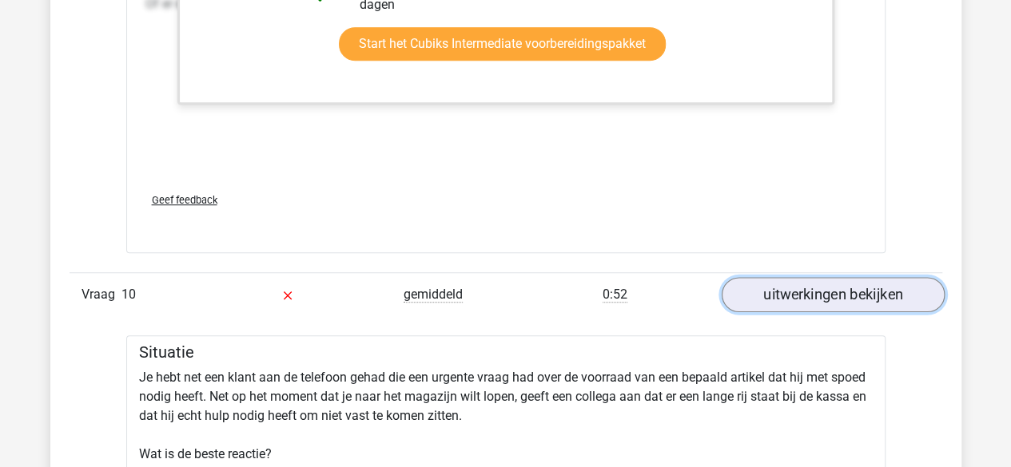
click at [756, 282] on link "uitwerkingen bekijken" at bounding box center [832, 294] width 223 height 35
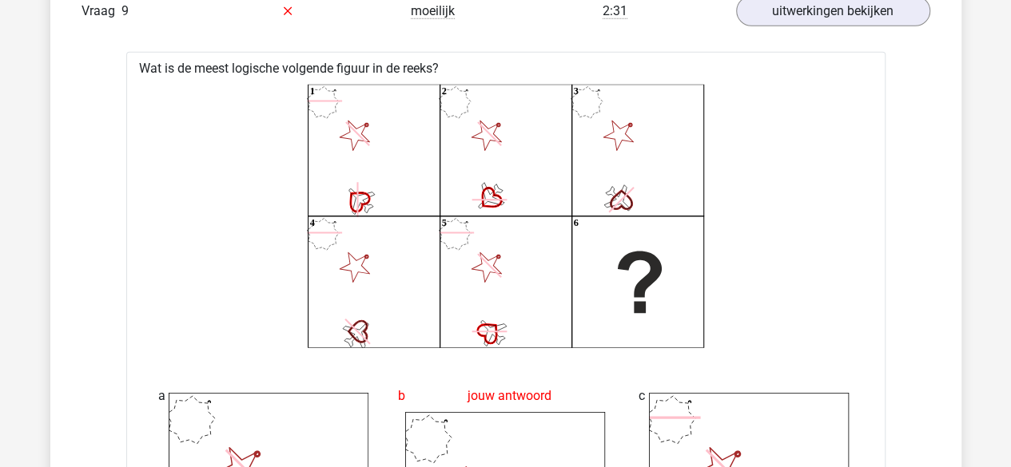
scroll to position [2263, 0]
